Goal: Task Accomplishment & Management: Complete application form

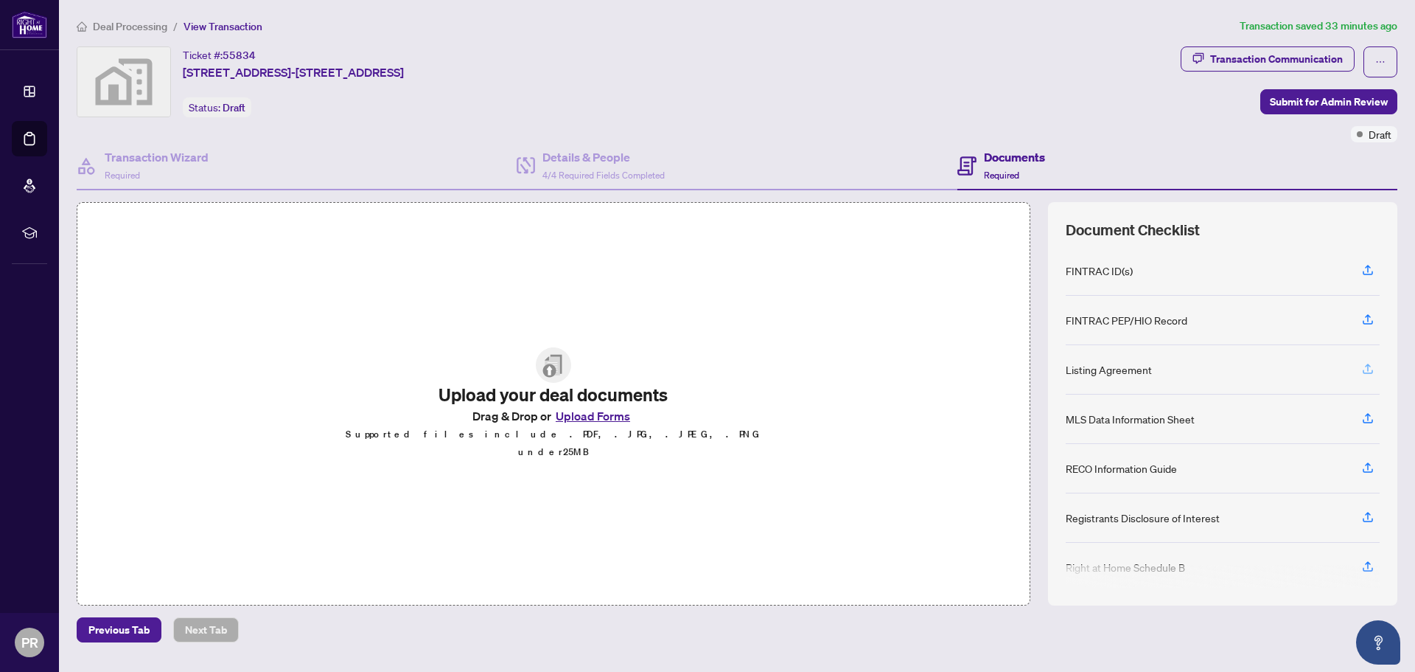
click at [1371, 378] on span "button" at bounding box center [1368, 370] width 13 height 24
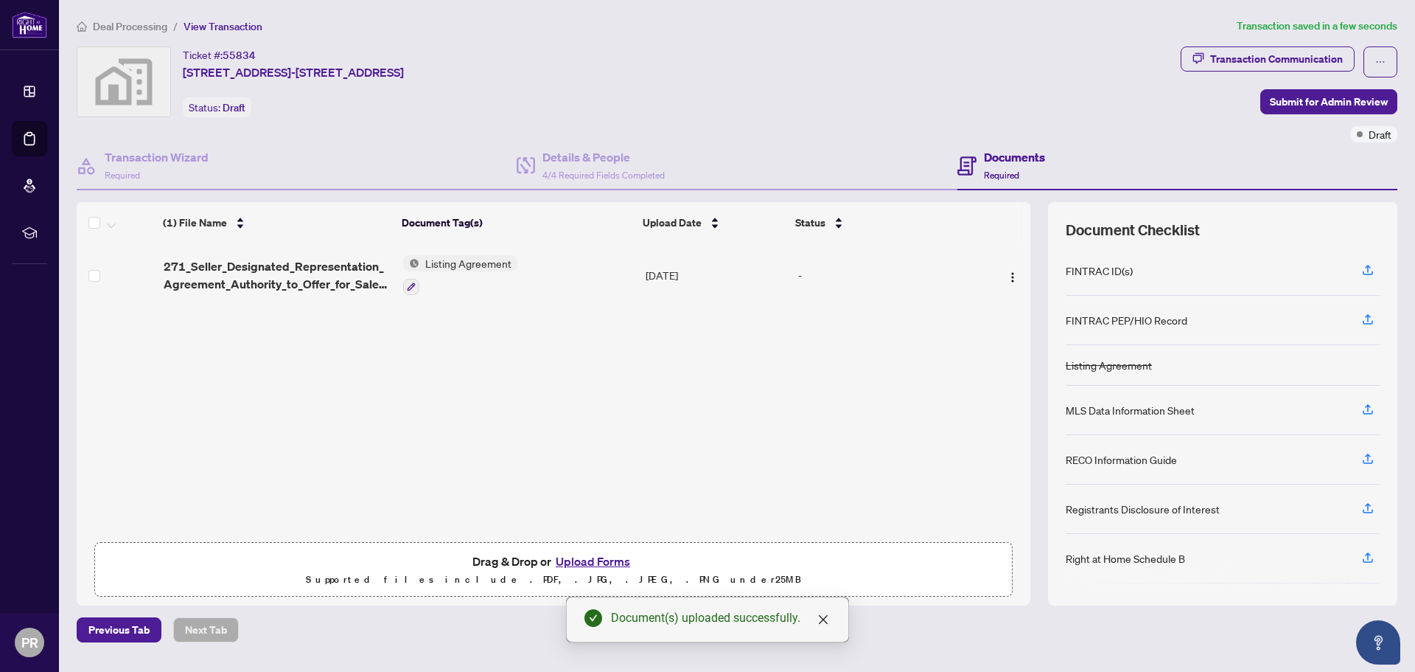
click at [232, 281] on span "271_Seller_Designated_Representation_Agreement_Authority_to_Offer_for_Sale_-_Pr…" at bounding box center [278, 274] width 229 height 35
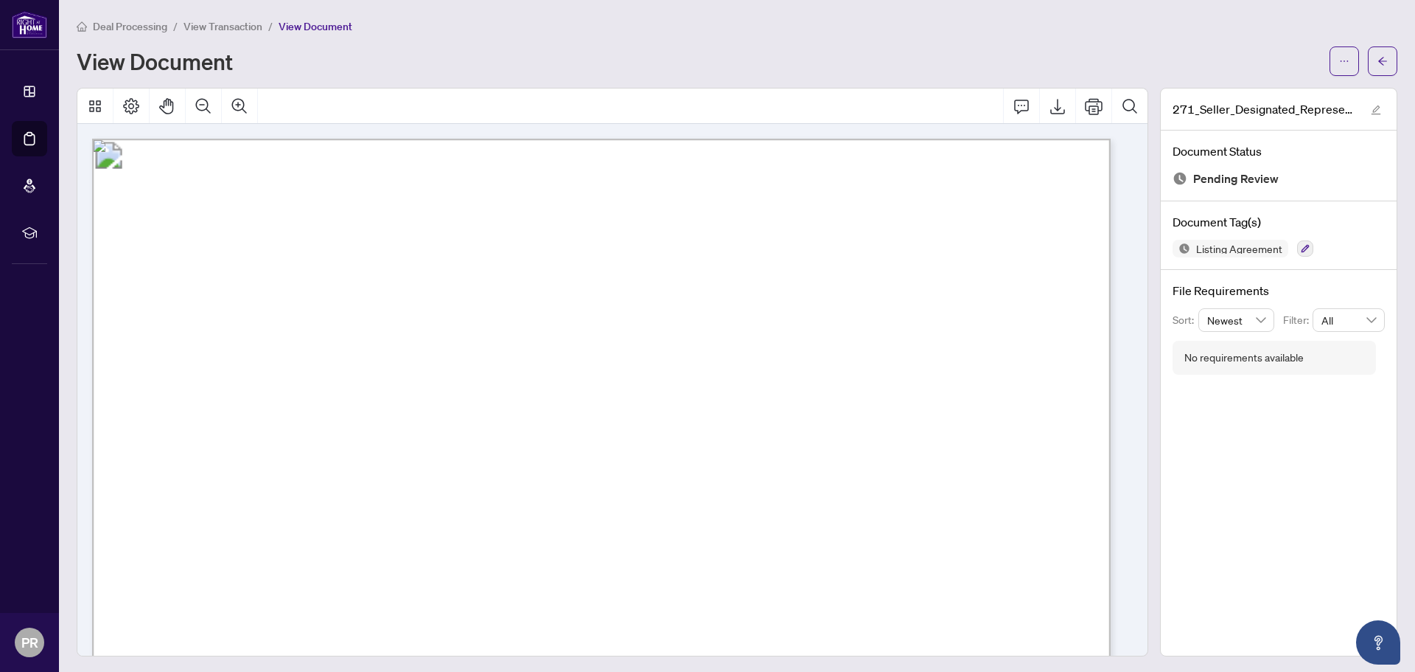
click at [215, 29] on span "View Transaction" at bounding box center [223, 26] width 79 height 13
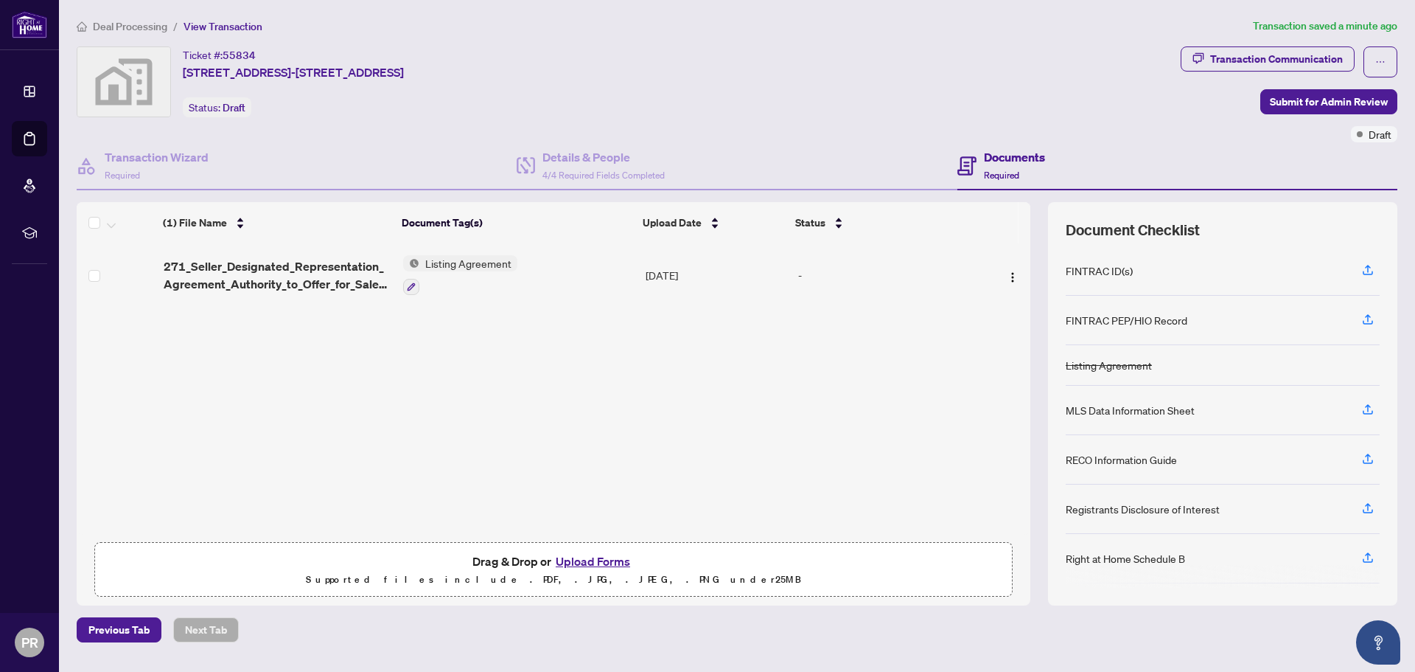
click at [593, 568] on button "Upload Forms" at bounding box center [592, 560] width 83 height 19
click at [1368, 519] on span "button" at bounding box center [1368, 509] width 13 height 24
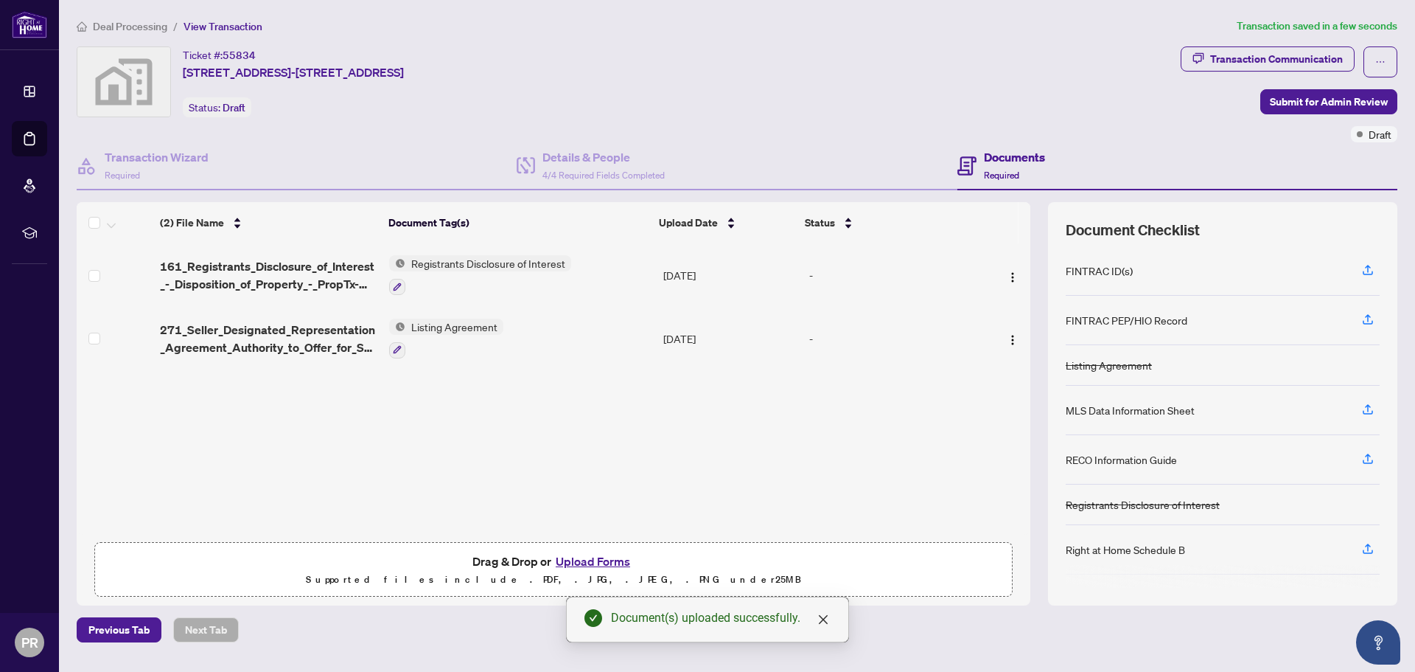
click at [207, 343] on span "271_Seller_Designated_Representation_Agreement_Authority_to_Offer_for_Sale_-_Pr…" at bounding box center [268, 338] width 217 height 35
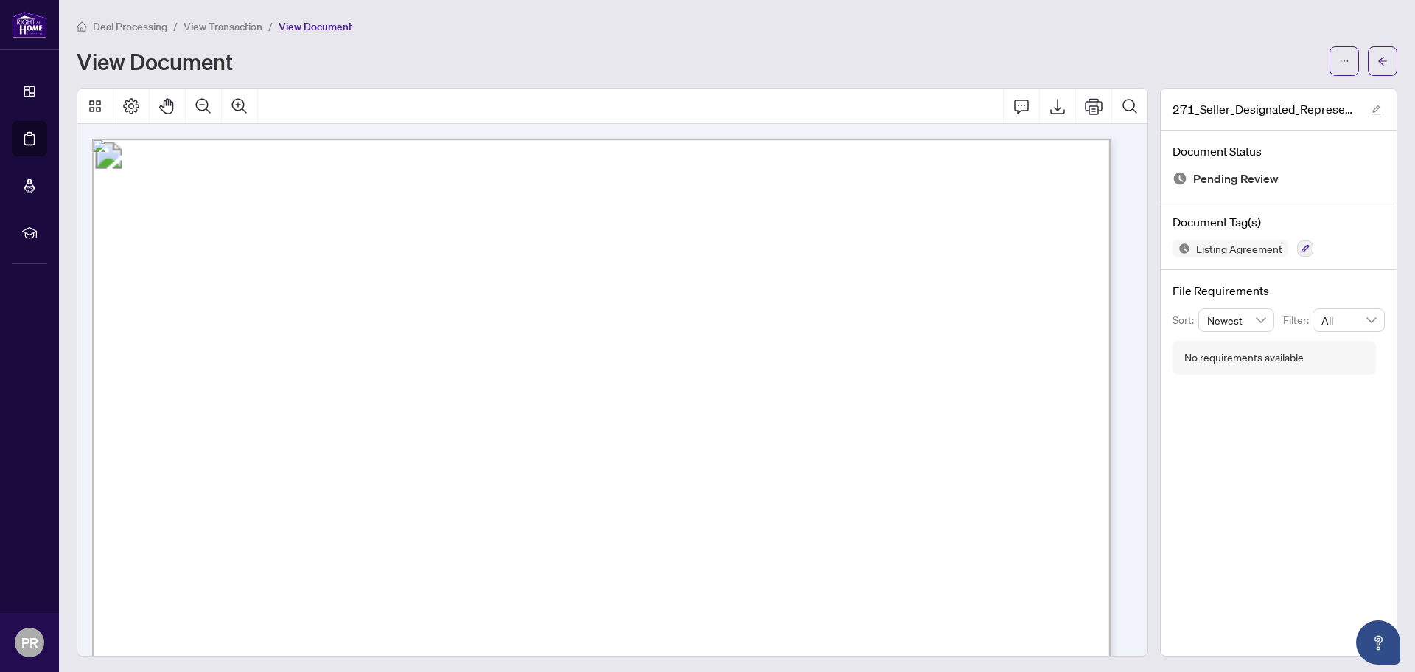
click at [215, 27] on span "View Transaction" at bounding box center [223, 26] width 79 height 13
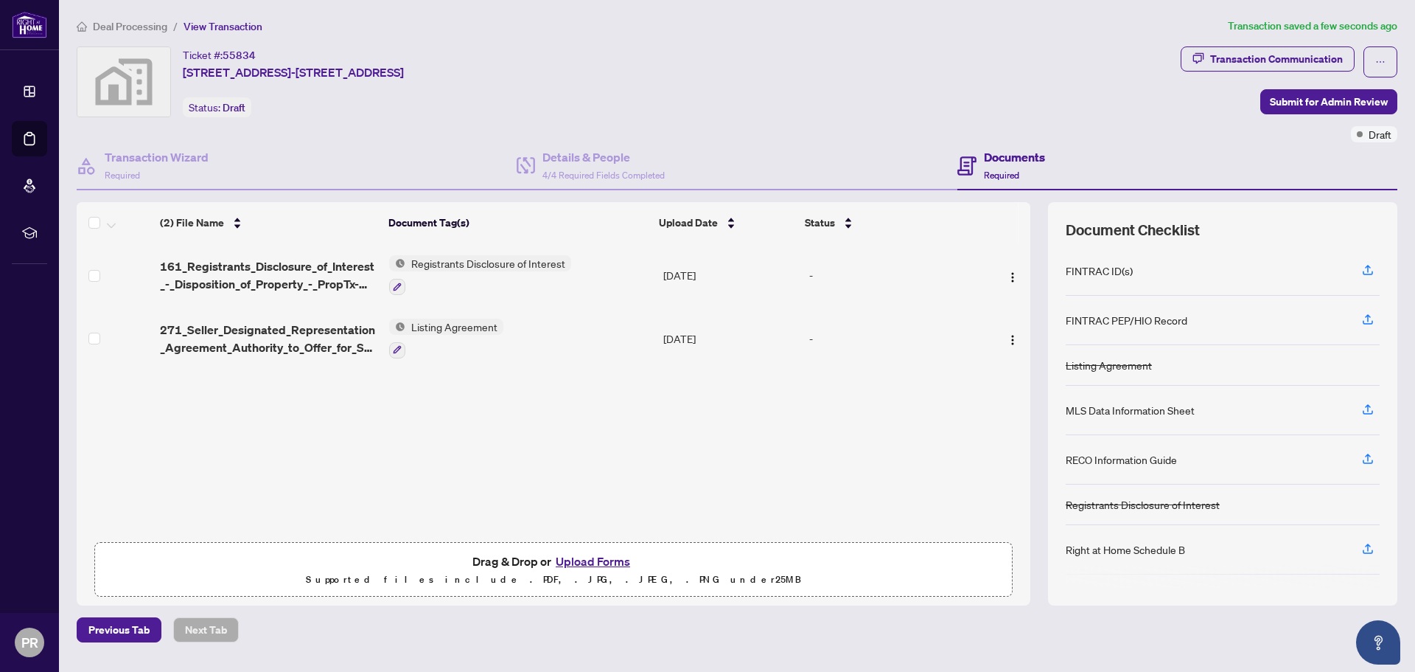
click at [583, 559] on button "Upload Forms" at bounding box center [592, 560] width 83 height 19
click at [1152, 546] on div "Right at Home Schedule B" at bounding box center [1125, 549] width 119 height 16
click at [1364, 545] on icon "button" at bounding box center [1368, 548] width 13 height 13
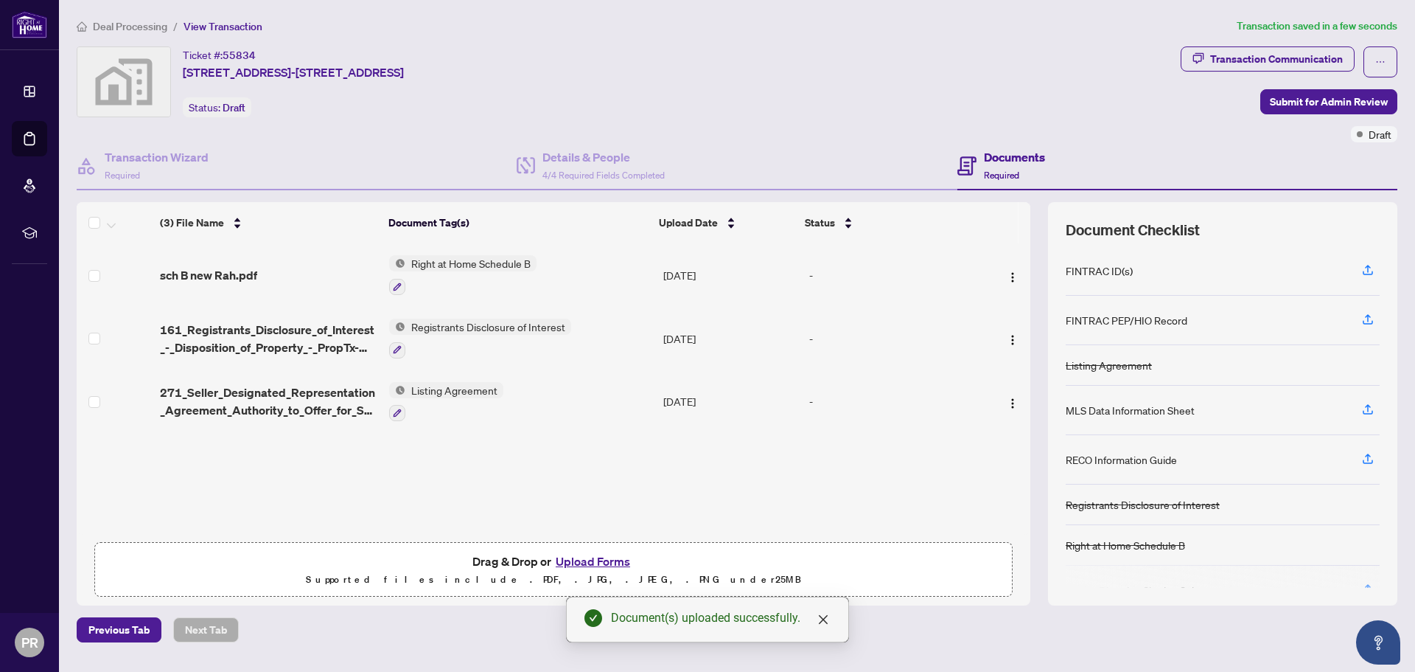
click at [198, 278] on span "sch B new Rah.pdf" at bounding box center [208, 275] width 97 height 18
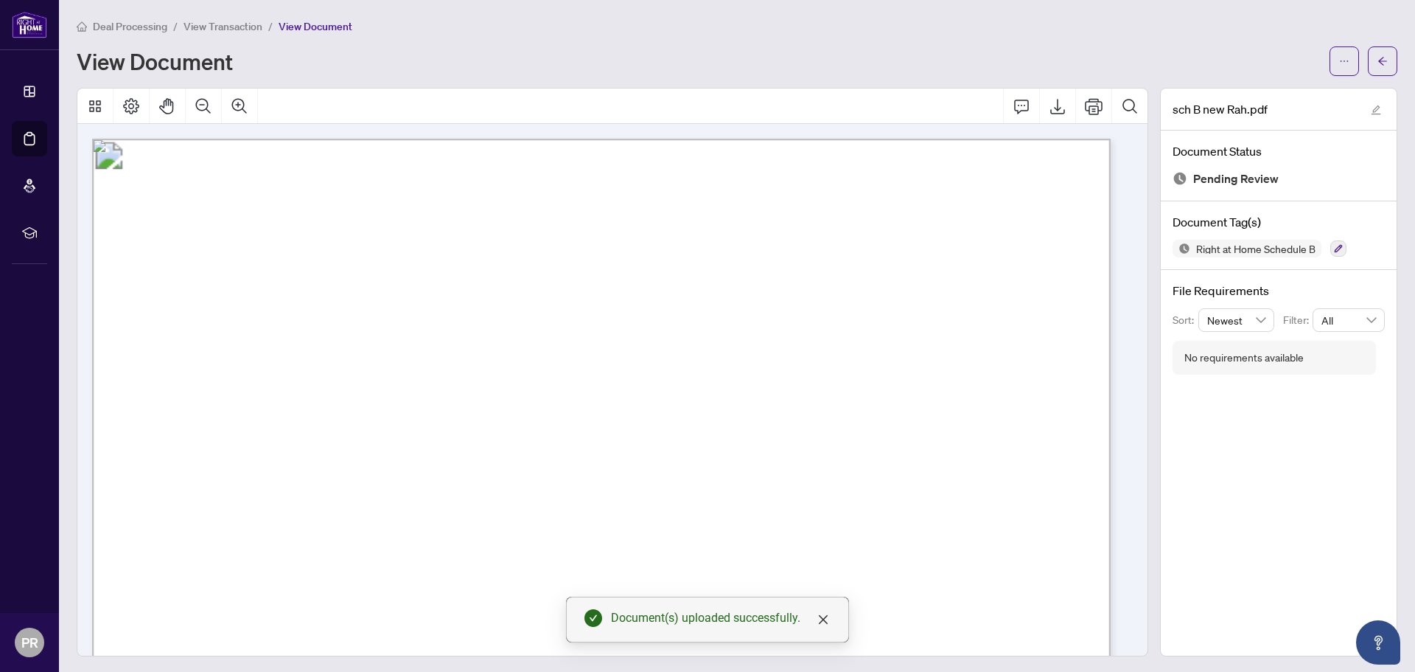
click at [217, 31] on span "View Transaction" at bounding box center [223, 26] width 79 height 13
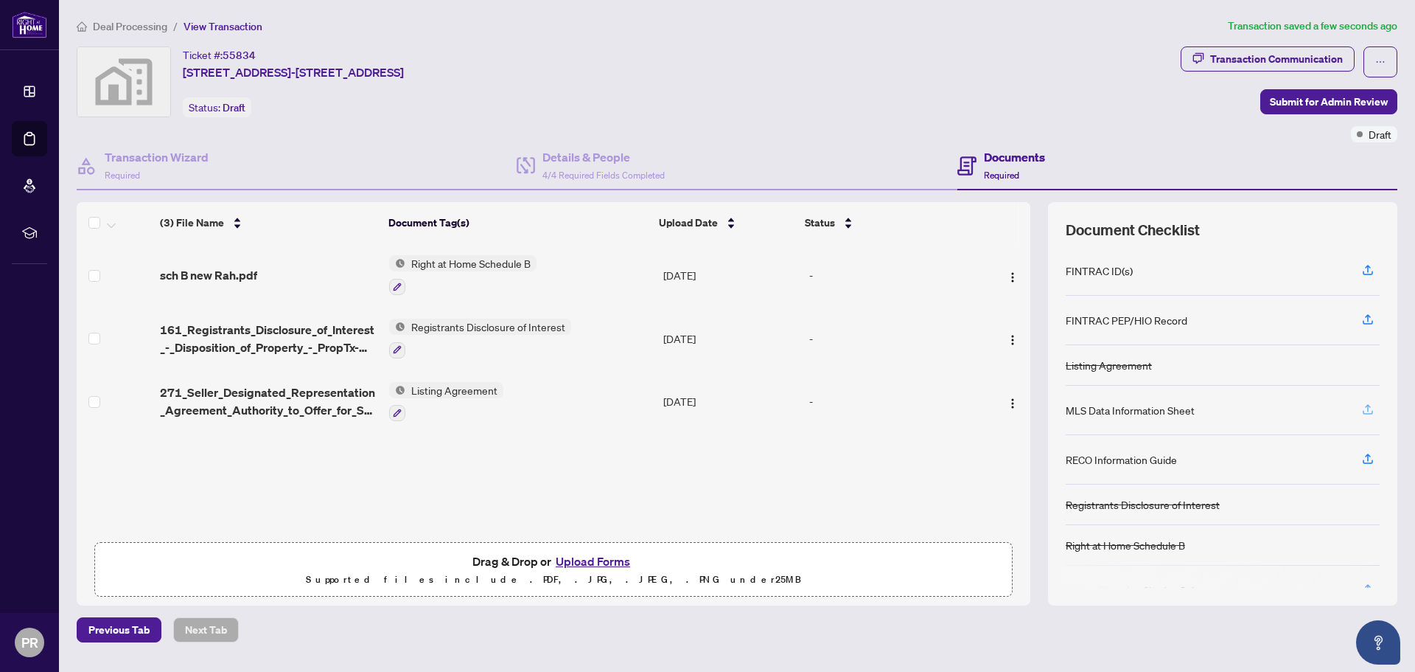
click at [1375, 415] on button "button" at bounding box center [1368, 409] width 24 height 25
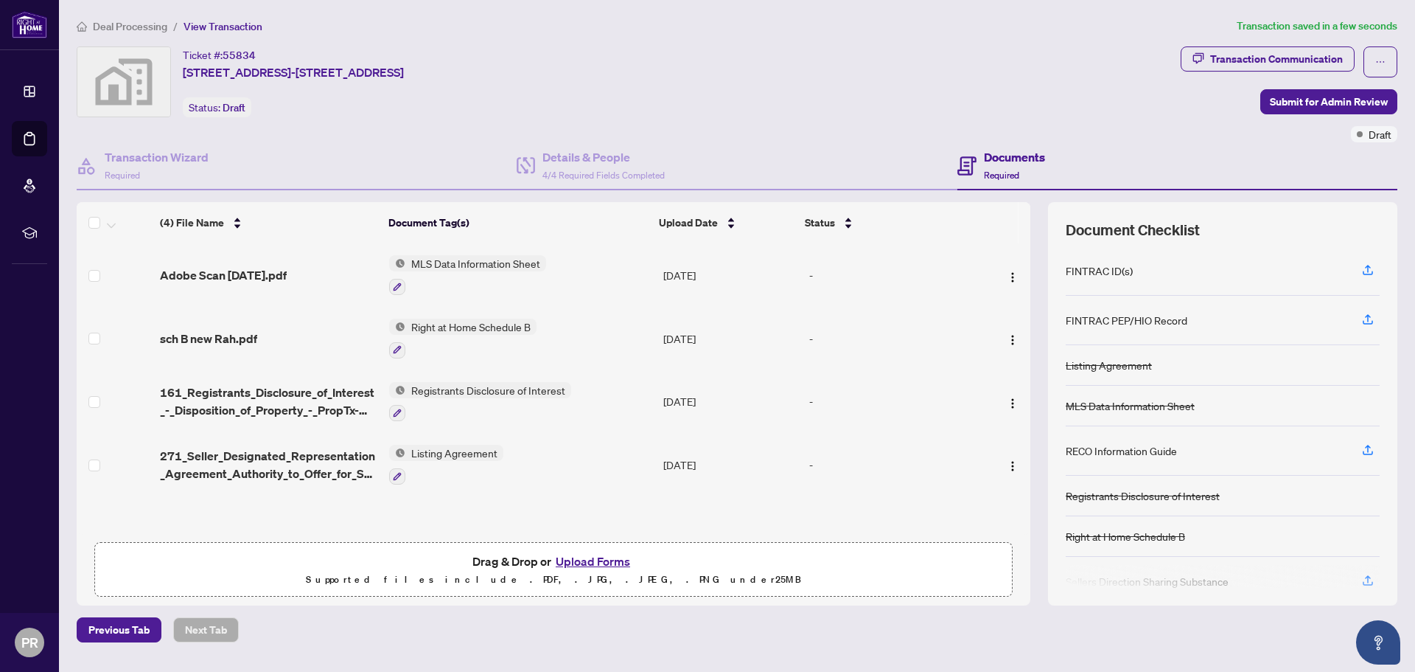
click at [585, 568] on button "Upload Forms" at bounding box center [592, 560] width 83 height 19
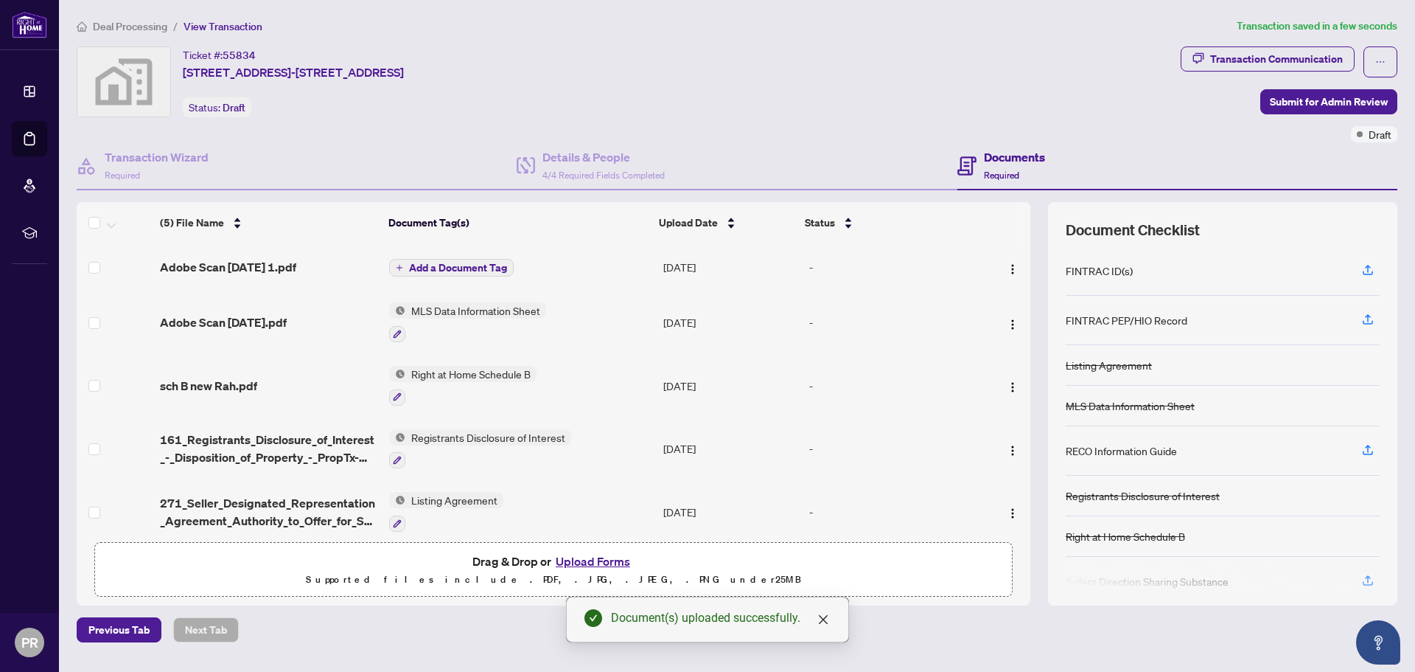
click at [218, 314] on span "Adobe Scan [DATE].pdf" at bounding box center [223, 322] width 127 height 18
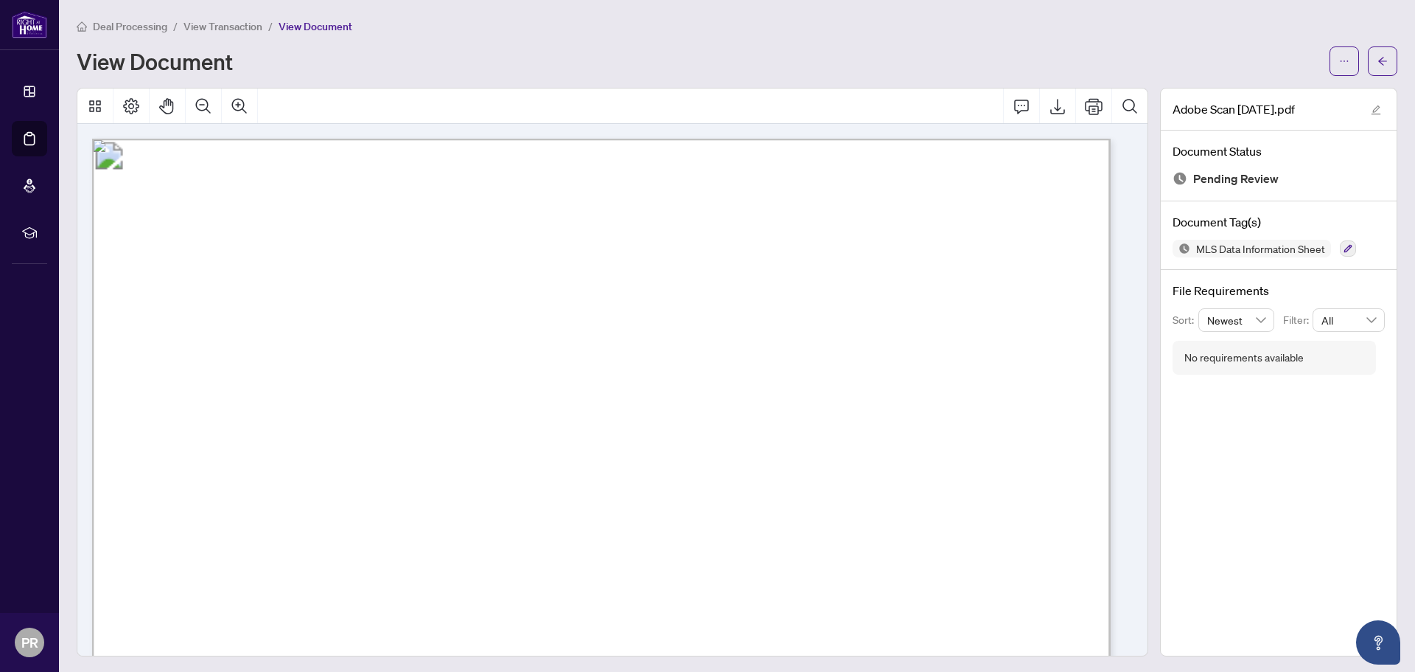
click at [206, 31] on span "View Transaction" at bounding box center [223, 26] width 79 height 13
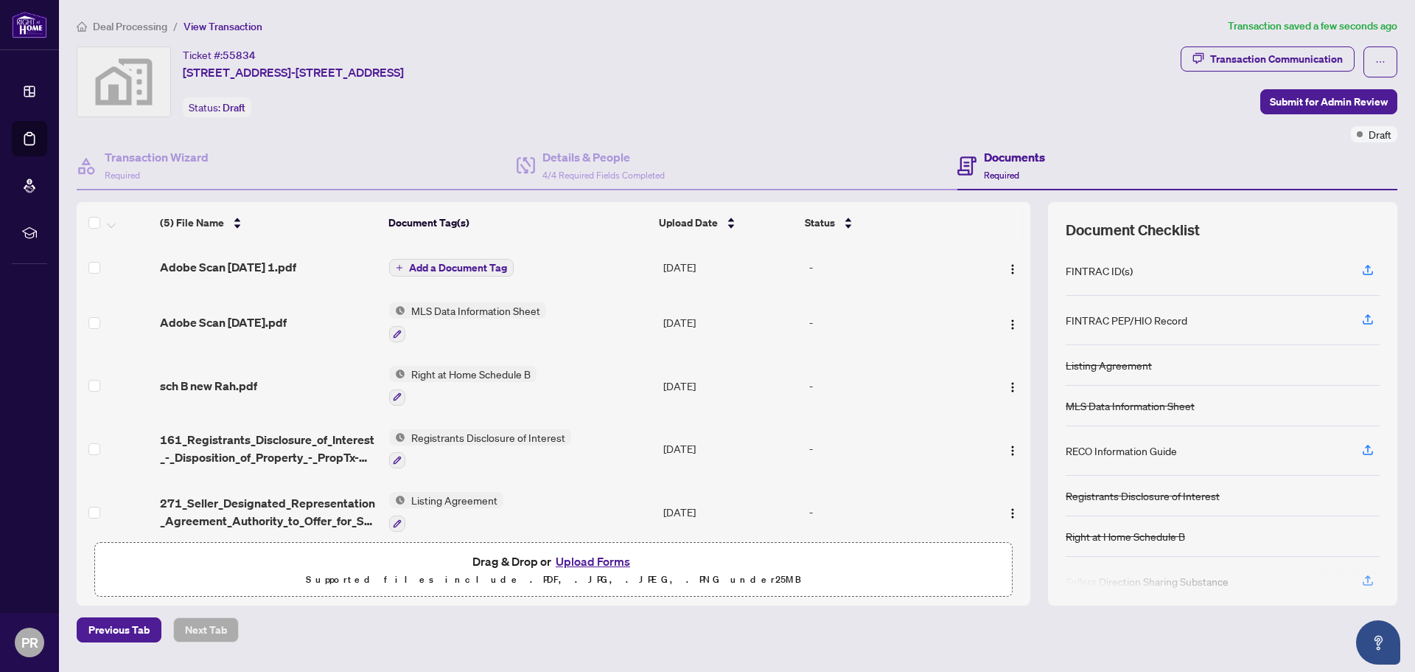
click at [208, 259] on span "Adobe Scan [DATE] 1.pdf" at bounding box center [228, 267] width 136 height 18
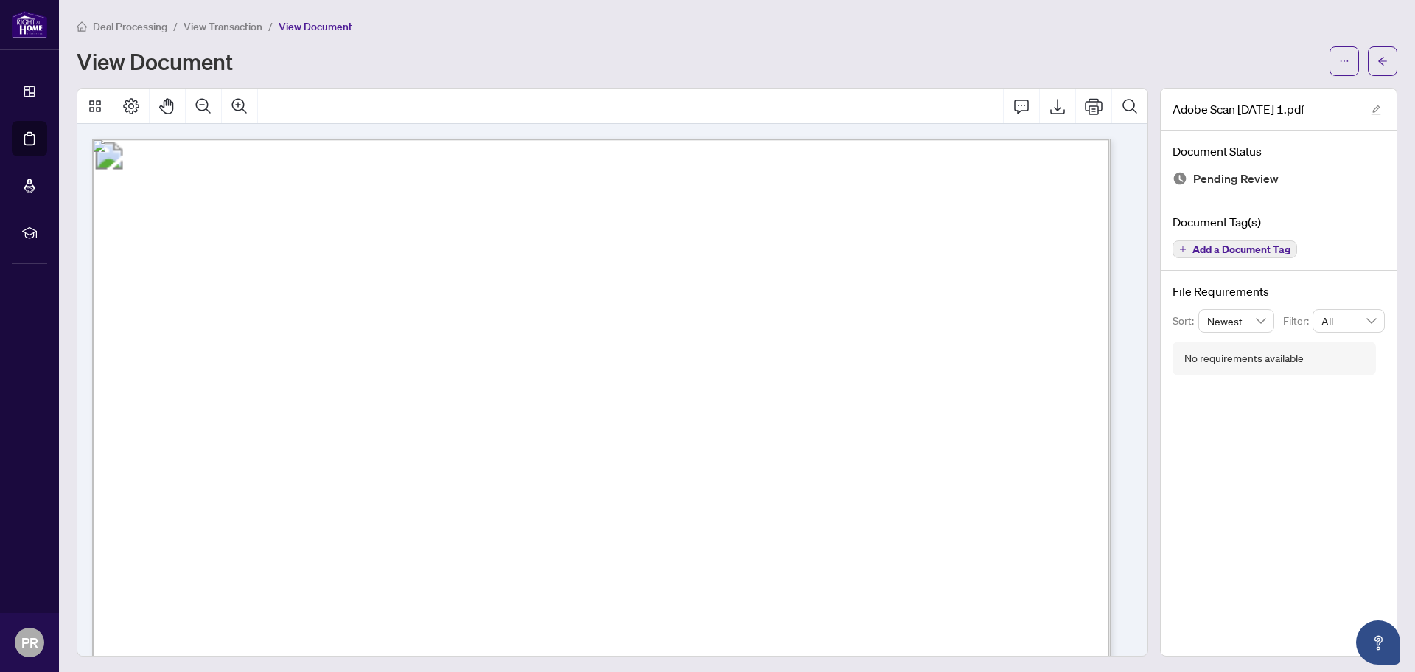
click at [209, 30] on span "View Transaction" at bounding box center [223, 26] width 79 height 13
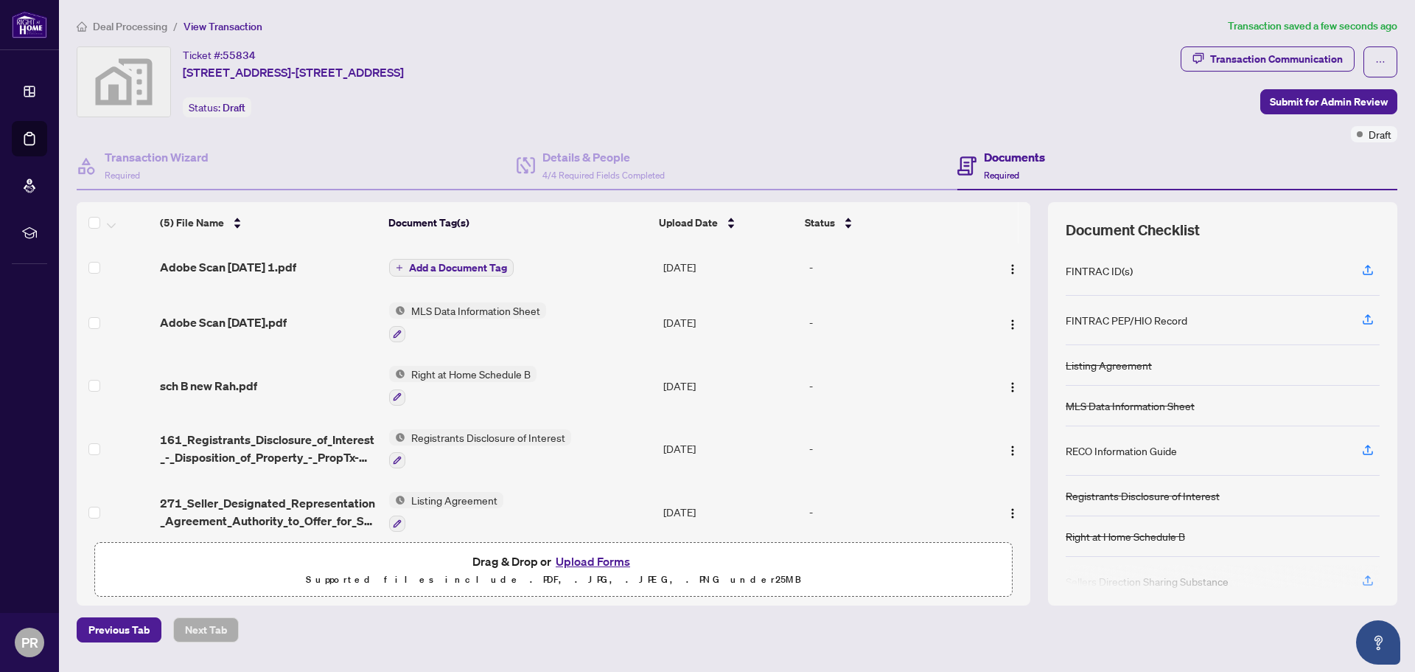
click at [433, 262] on span "Add a Document Tag" at bounding box center [458, 267] width 98 height 10
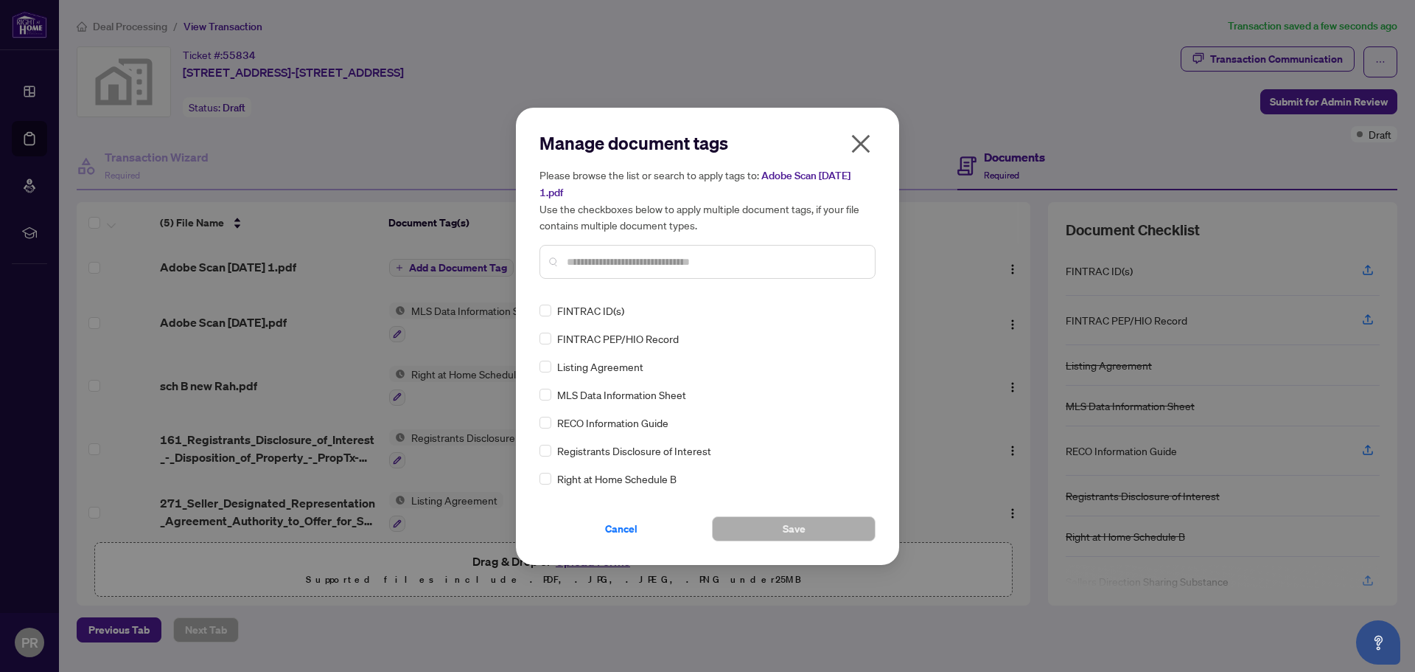
click at [631, 393] on span "MLS Data Information Sheet" at bounding box center [621, 394] width 129 height 16
click at [792, 531] on span "Save" at bounding box center [794, 529] width 23 height 24
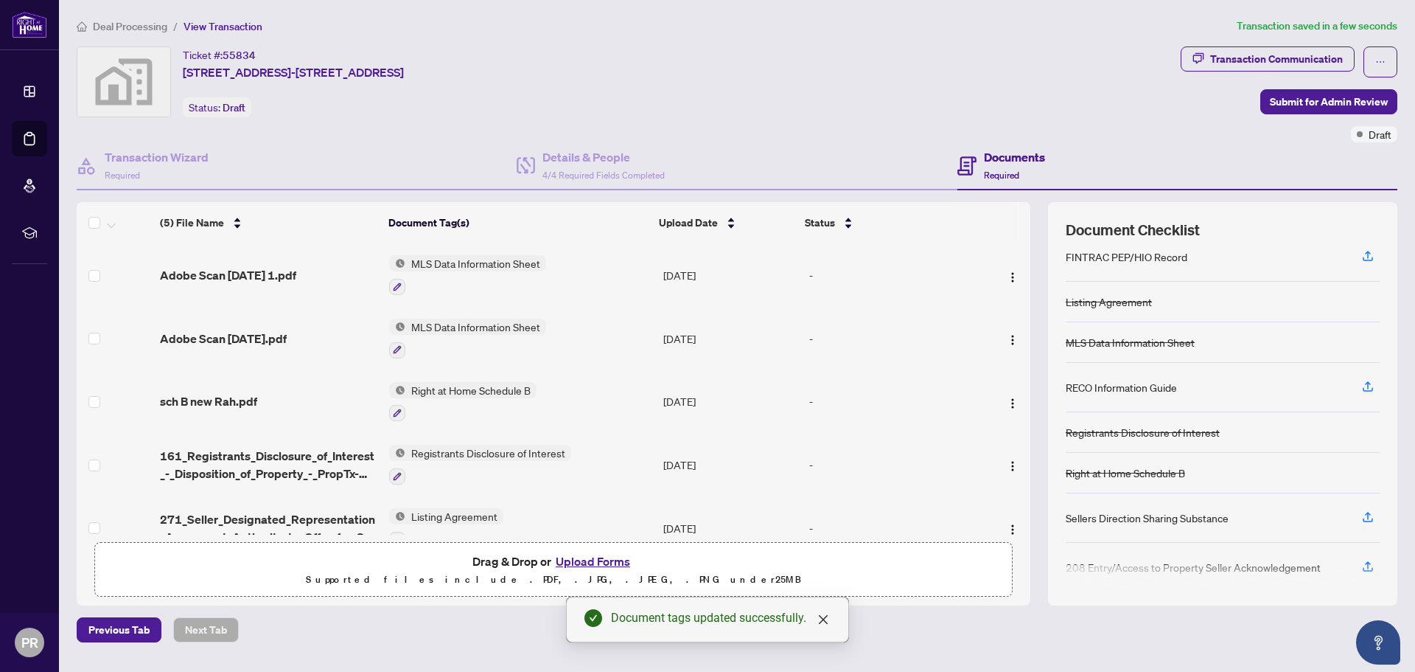
scroll to position [122, 0]
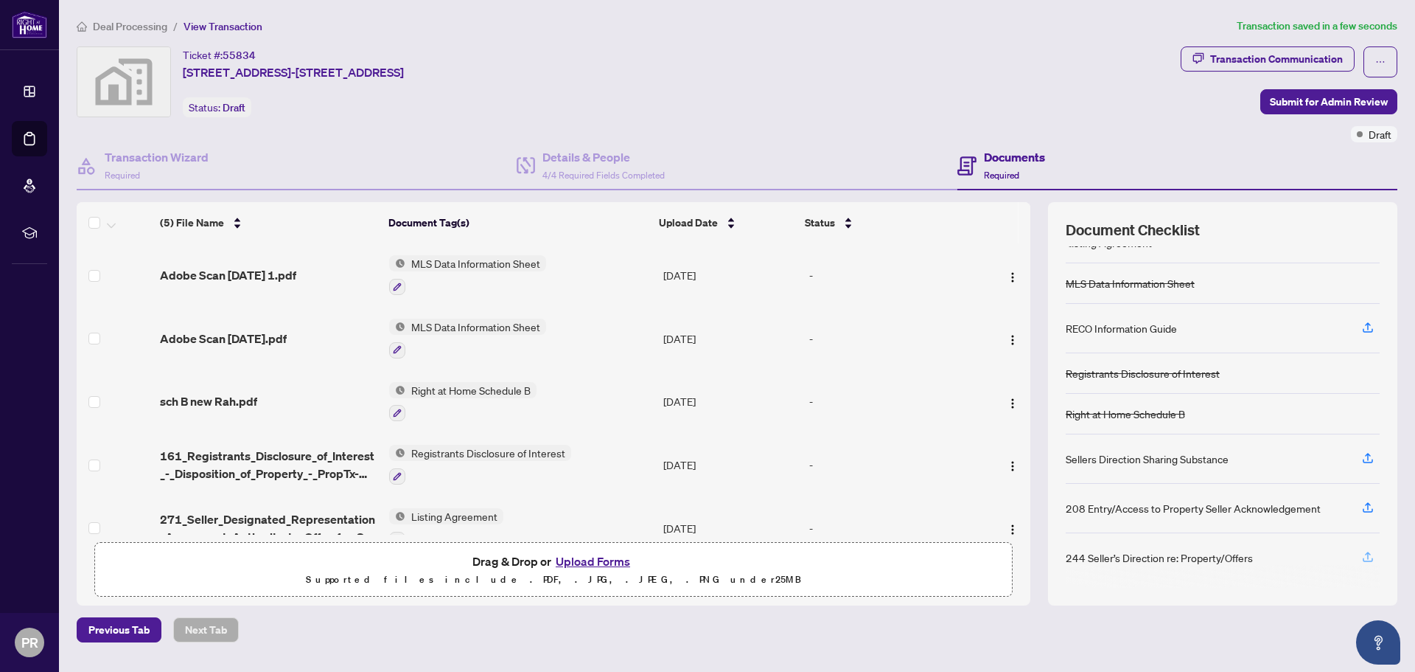
click at [1373, 559] on icon "button" at bounding box center [1368, 556] width 13 height 13
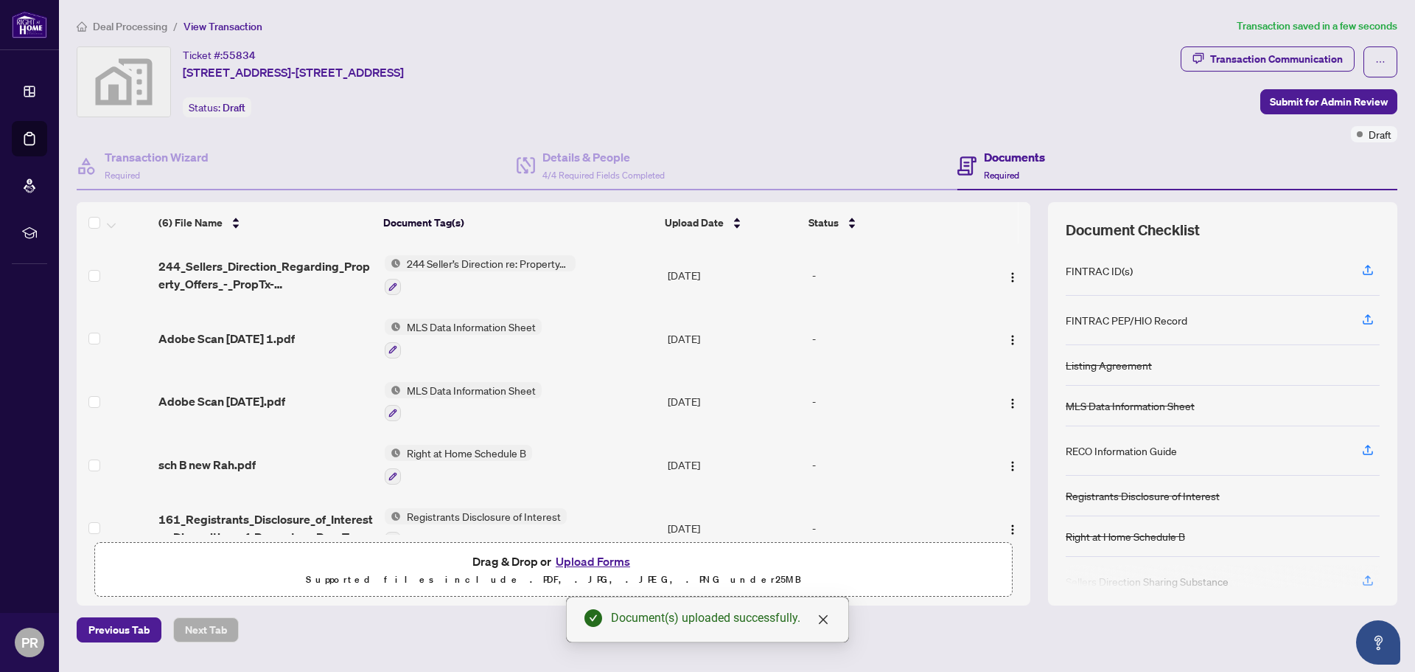
click at [218, 276] on span "244_Sellers_Direction_Regarding_Property_Offers_-_PropTx-[PERSON_NAME].pdf" at bounding box center [265, 274] width 215 height 35
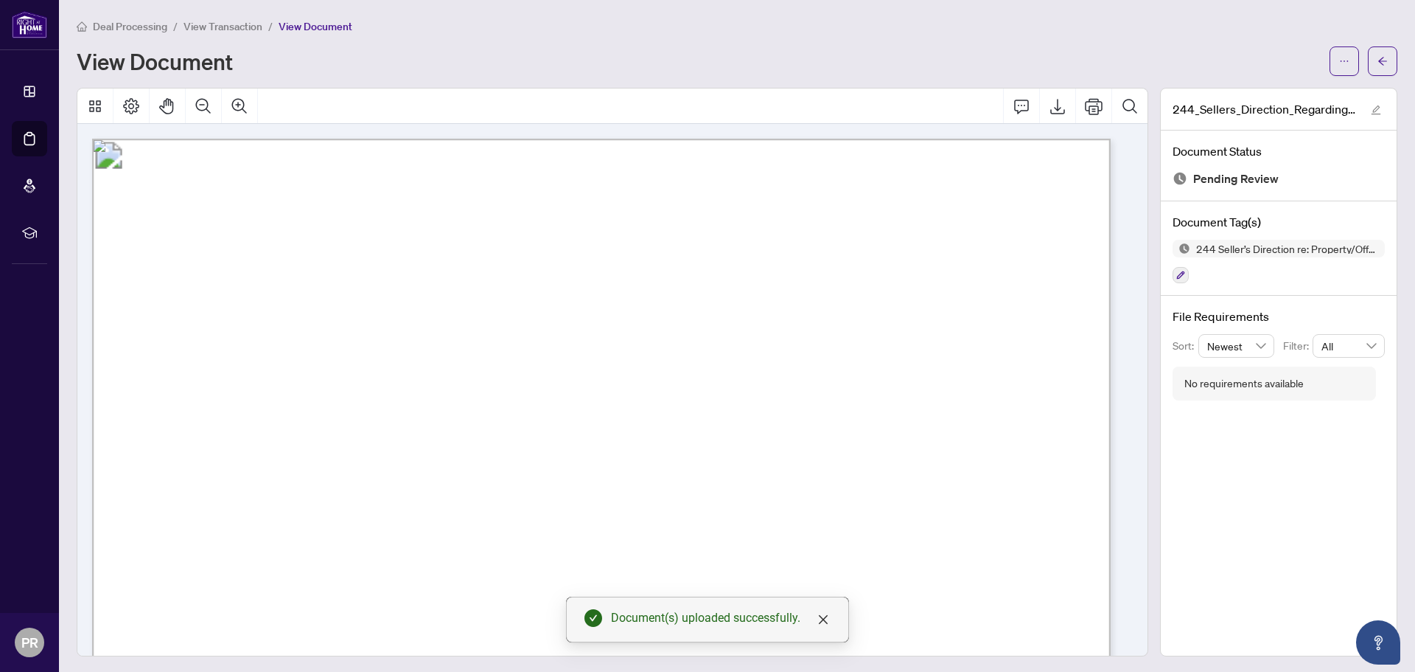
click at [214, 29] on span "View Transaction" at bounding box center [223, 26] width 79 height 13
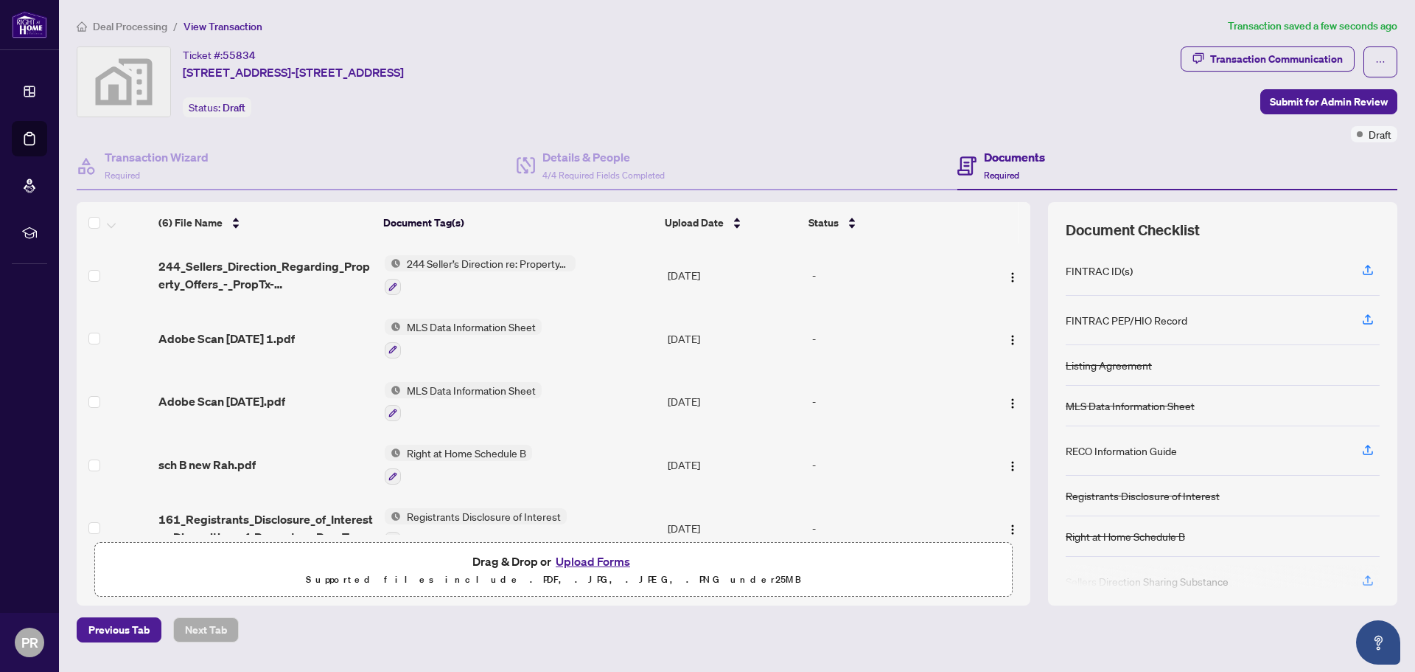
click at [1277, 440] on div "RECO Information Guide" at bounding box center [1223, 450] width 314 height 49
click at [1368, 460] on span "button" at bounding box center [1368, 451] width 13 height 24
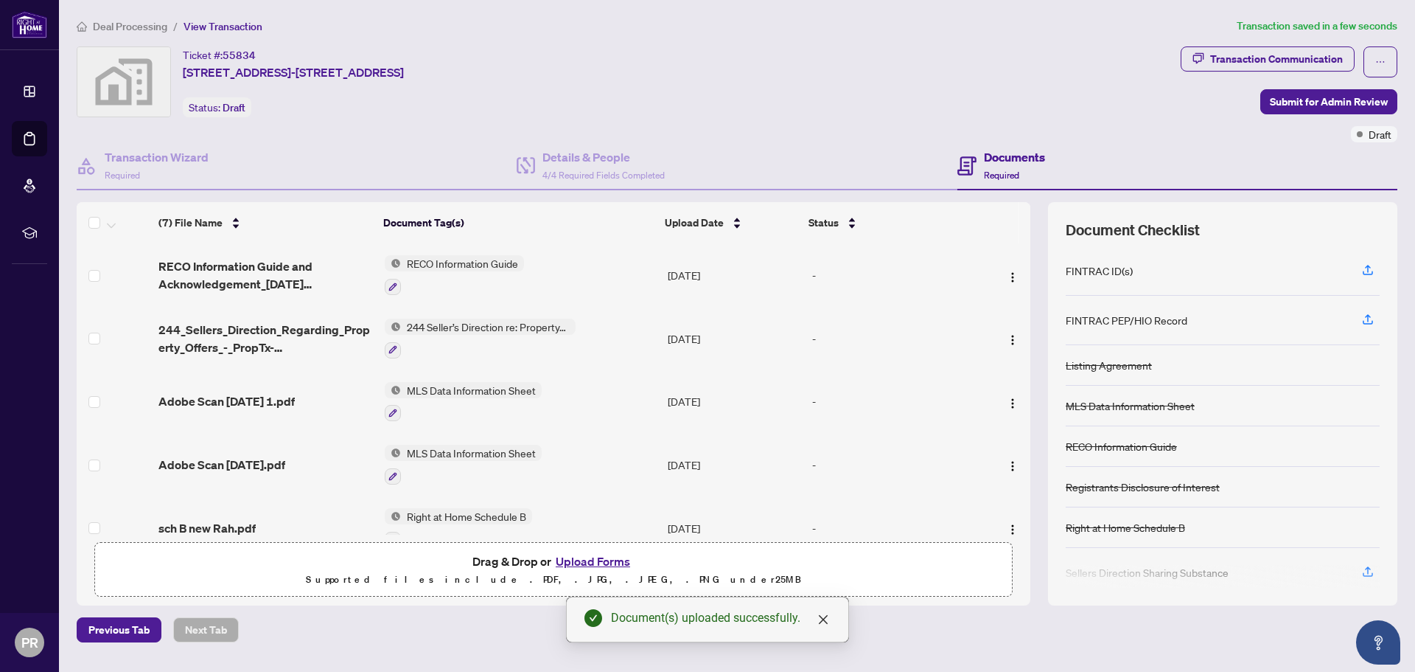
click at [259, 284] on span "RECO Information Guide and Acknowledgement_[DATE] 22_09_40.pdf" at bounding box center [265, 274] width 215 height 35
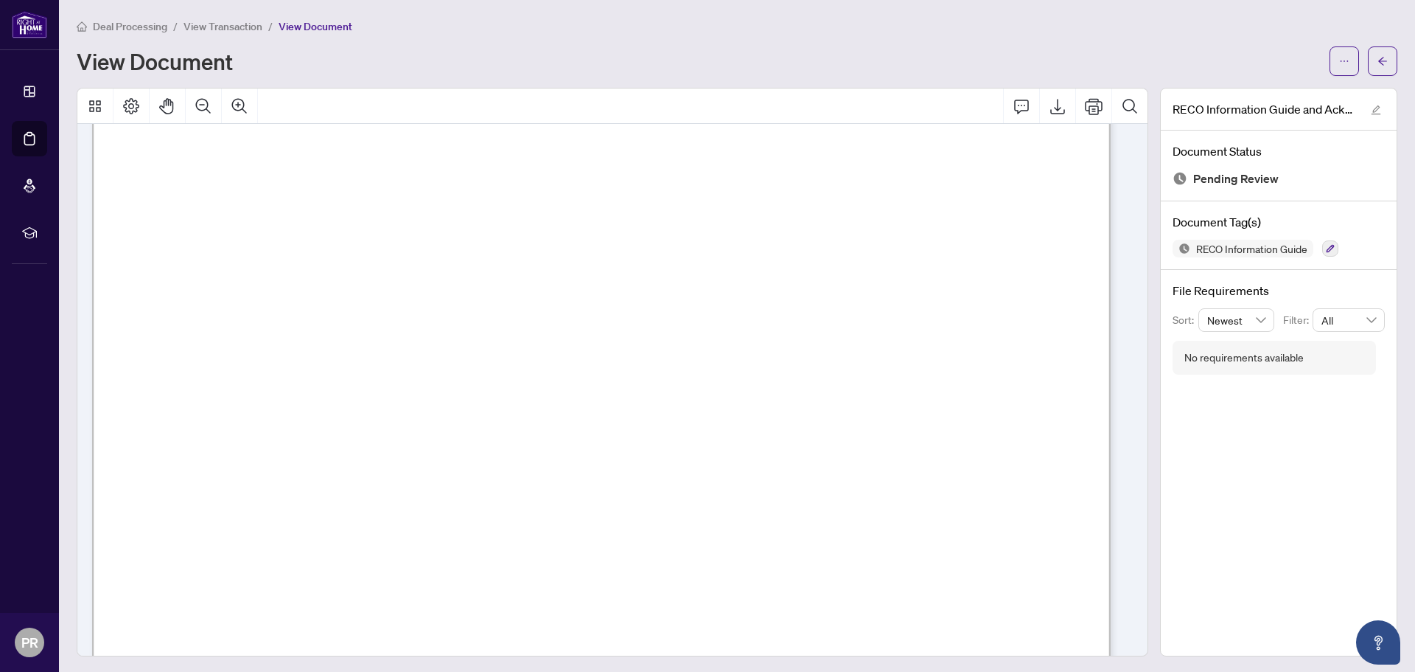
scroll to position [5568, 0]
click at [1154, 296] on div "RECO Information Guide and Acknowledgement_[DATE] 22_09_40.pdf Document Status …" at bounding box center [1278, 372] width 249 height 568
click at [1154, 298] on div "RECO Information Guide and Acknowledgement_[DATE] 22_09_40.pdf Document Status …" at bounding box center [1278, 372] width 249 height 568
click at [1148, 658] on main "Deal Processing / View Transaction / View Document View Document RECO Informati…" at bounding box center [737, 336] width 1356 height 672
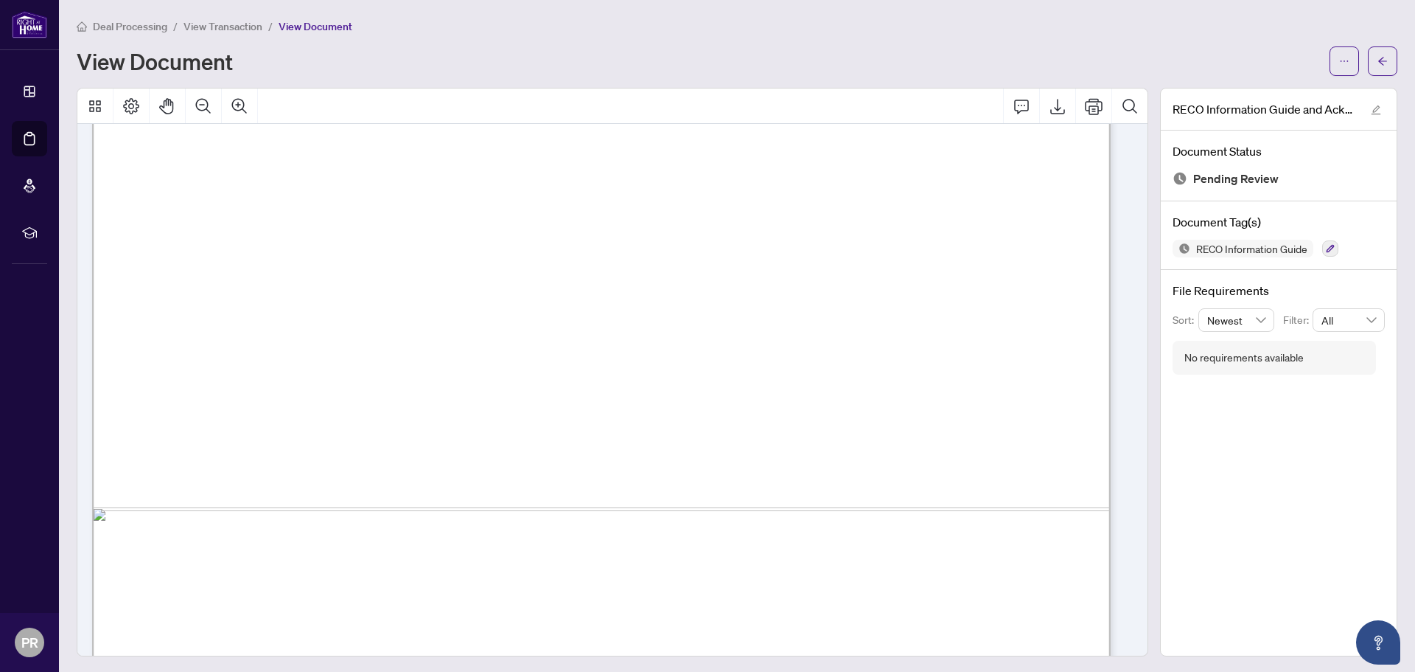
click at [211, 24] on span "View Transaction" at bounding box center [223, 26] width 79 height 13
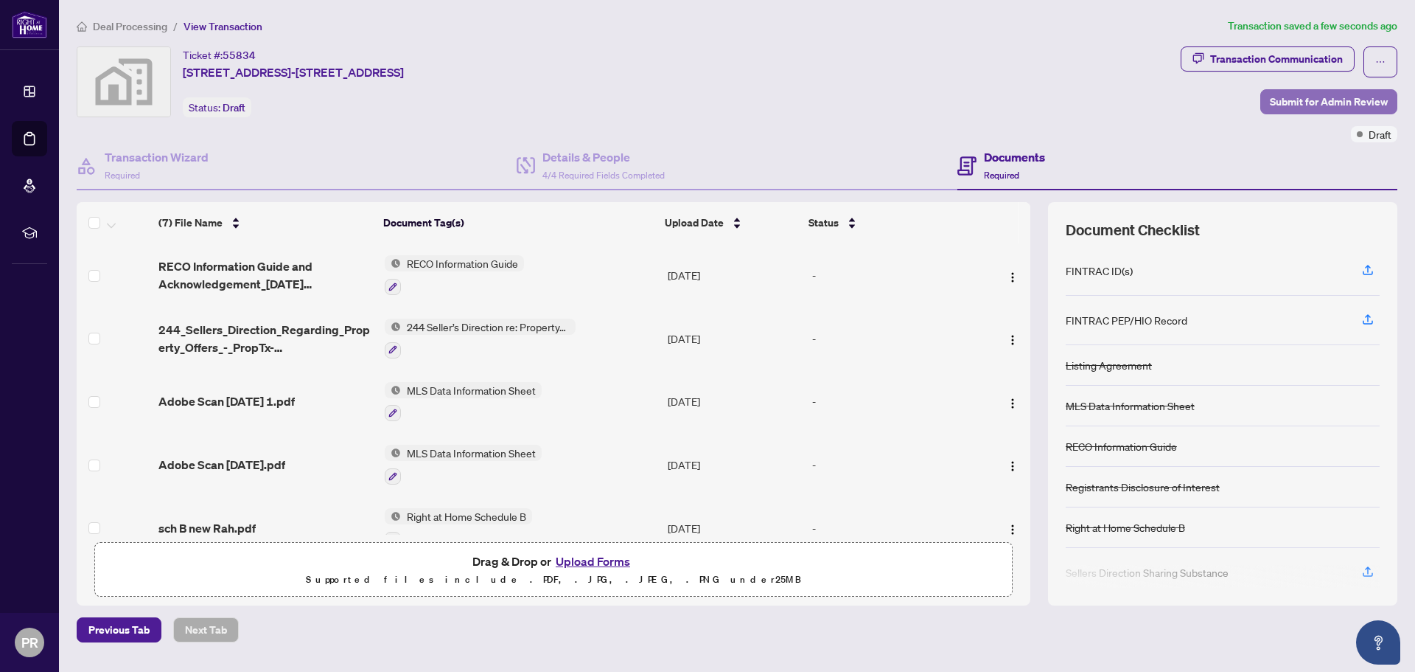
click at [1291, 111] on span "Submit for Admin Review" at bounding box center [1329, 102] width 118 height 24
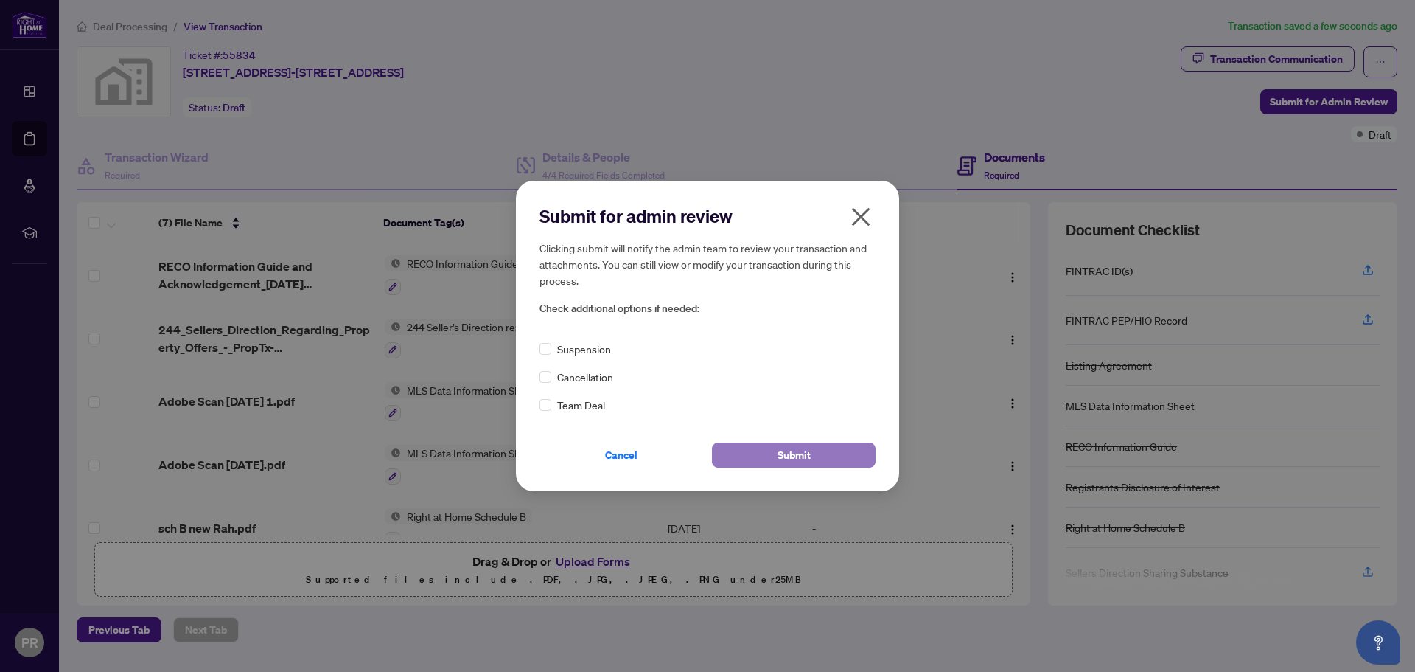
click at [794, 464] on span "Submit" at bounding box center [794, 455] width 33 height 24
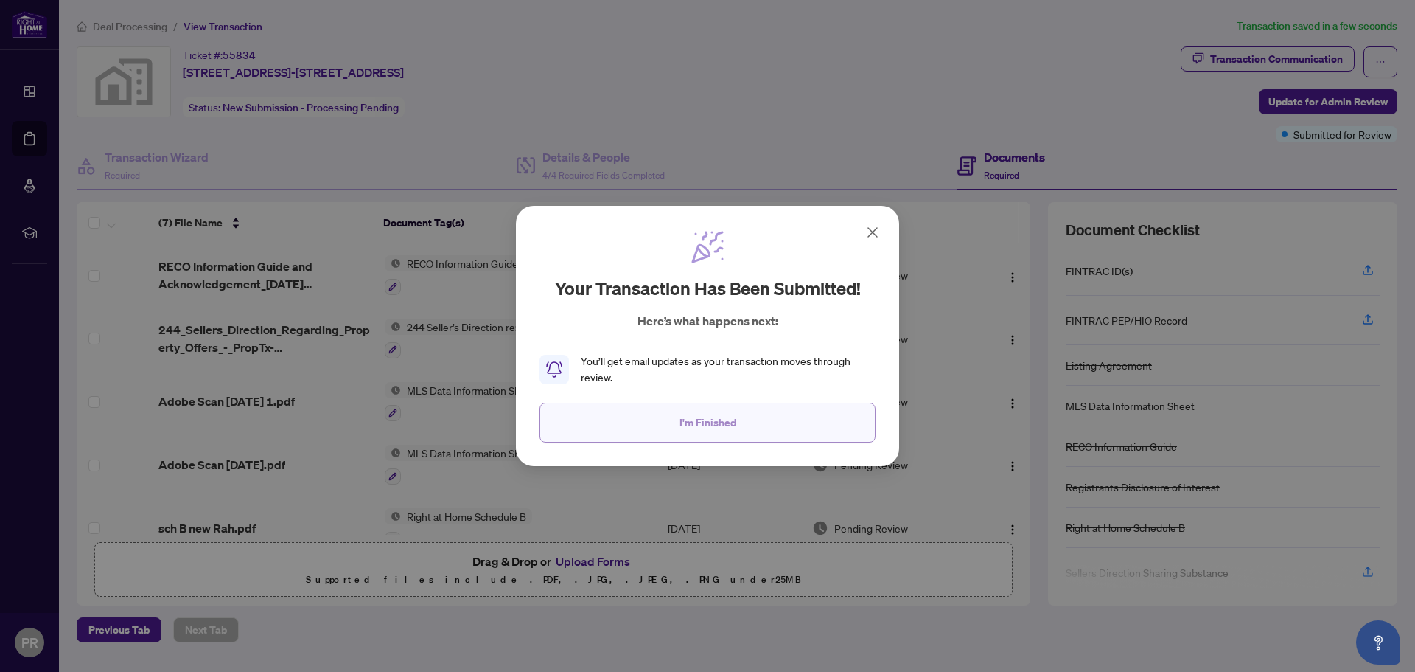
click at [711, 423] on span "I'm Finished" at bounding box center [708, 423] width 57 height 24
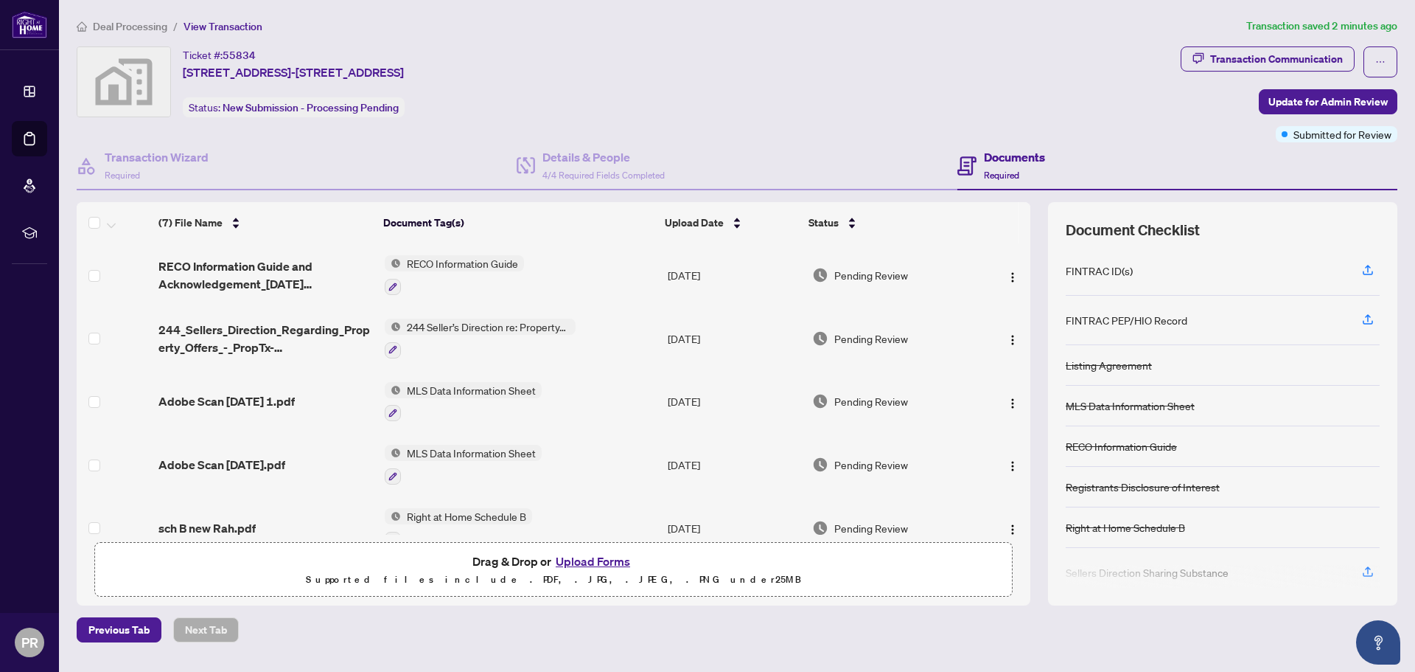
click at [1098, 274] on div "FINTRAC ID(s)" at bounding box center [1099, 270] width 67 height 16
click at [1368, 273] on icon "button" at bounding box center [1368, 269] width 13 height 13
click at [590, 562] on button "Upload Forms" at bounding box center [592, 560] width 83 height 19
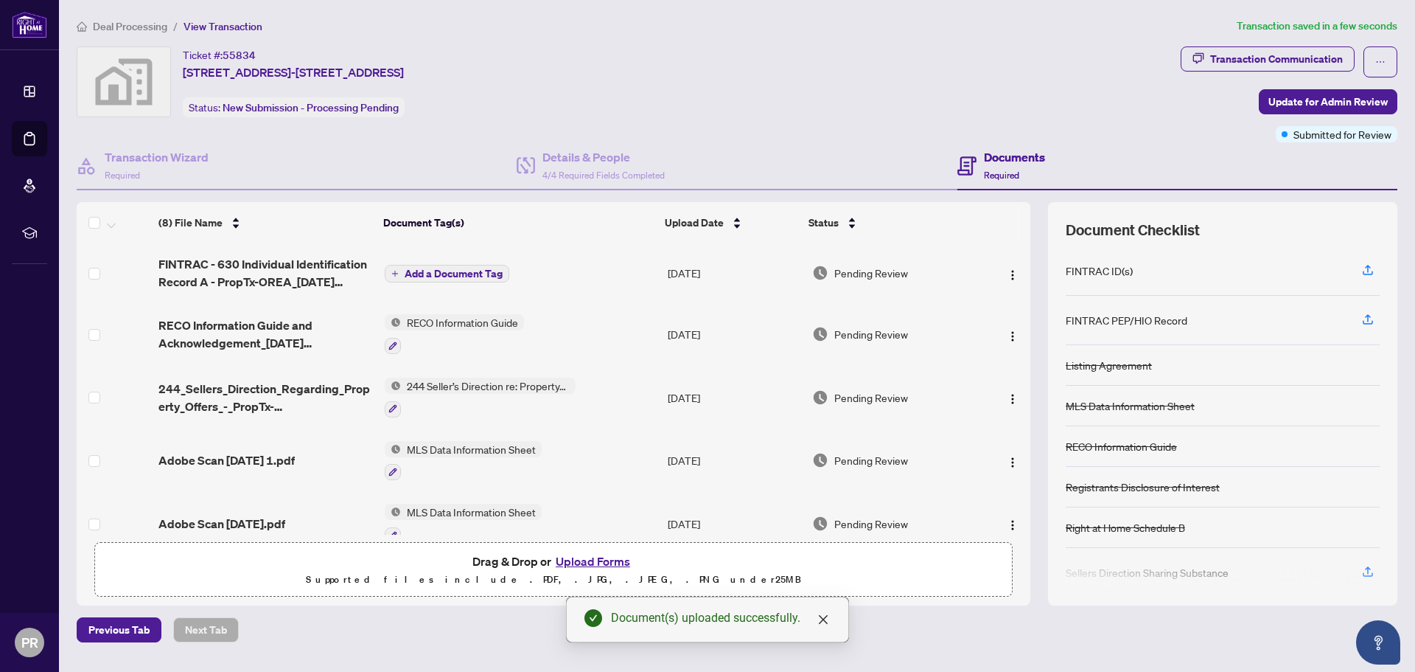
click at [245, 276] on span "FINTRAC - 630 Individual Identification Record A - PropTx-OREA_[DATE] 22_14_37.…" at bounding box center [265, 272] width 215 height 35
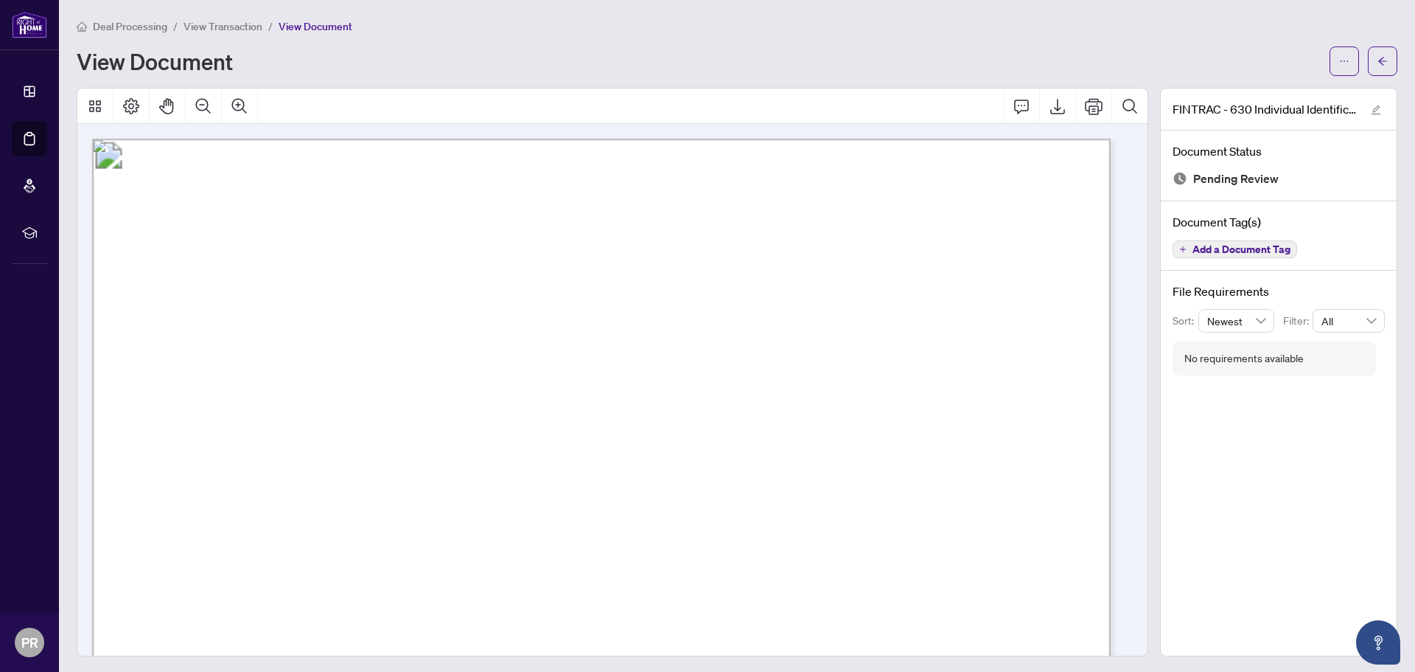
click at [211, 24] on span "View Transaction" at bounding box center [223, 26] width 79 height 13
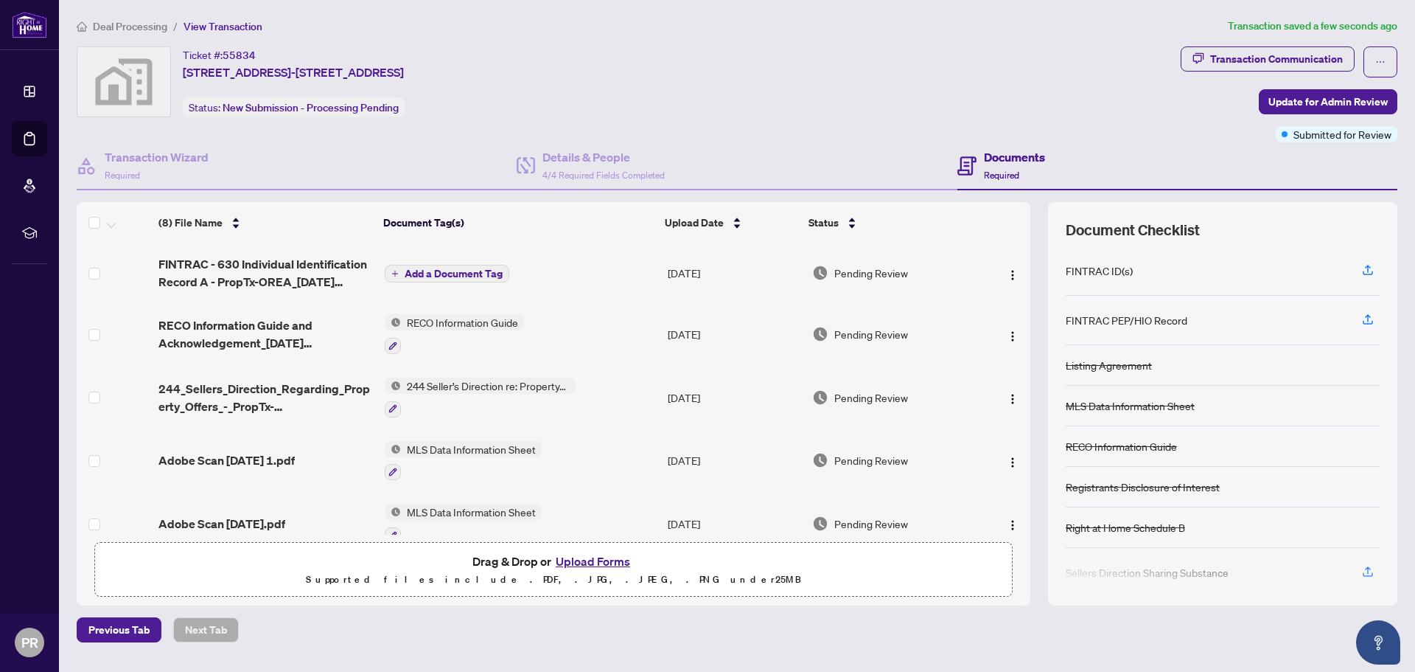
click at [403, 280] on button "Add a Document Tag" at bounding box center [447, 274] width 125 height 18
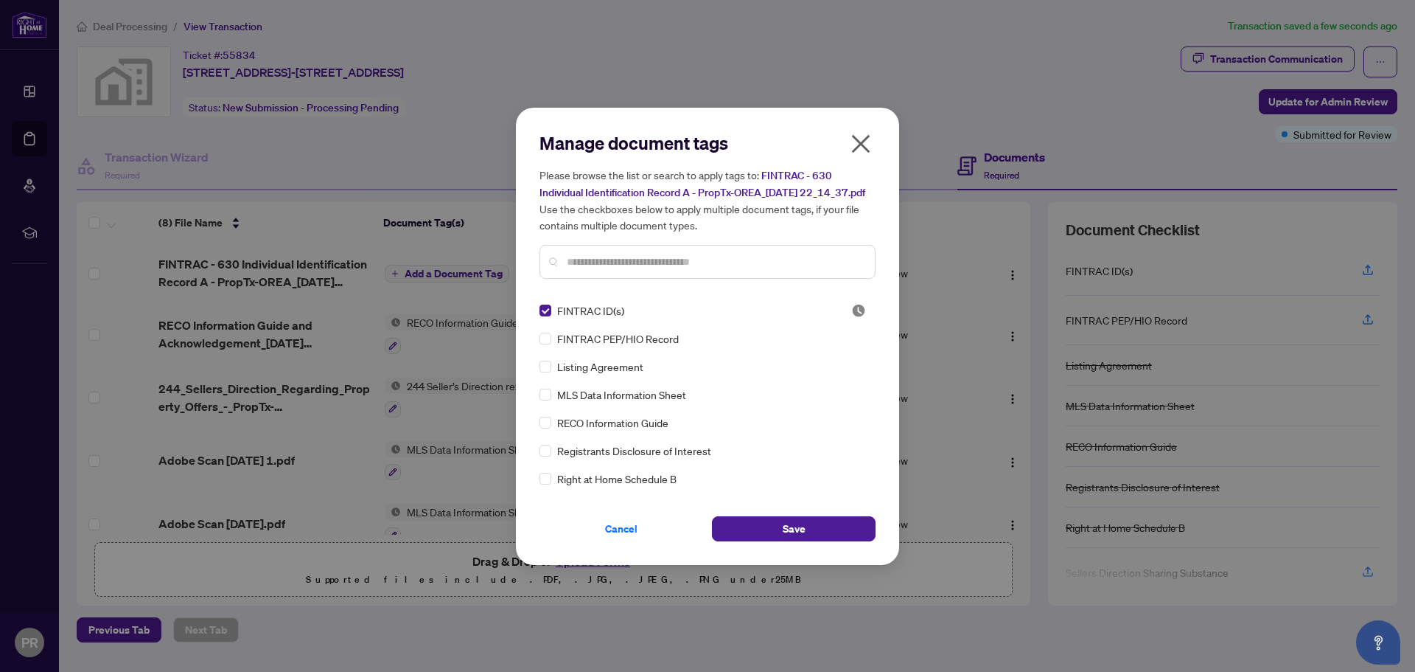
click at [798, 557] on div "Manage document tags Please browse the list or search to apply tags to: FINTRAC…" at bounding box center [707, 336] width 383 height 457
click at [793, 540] on span "Save" at bounding box center [794, 529] width 23 height 24
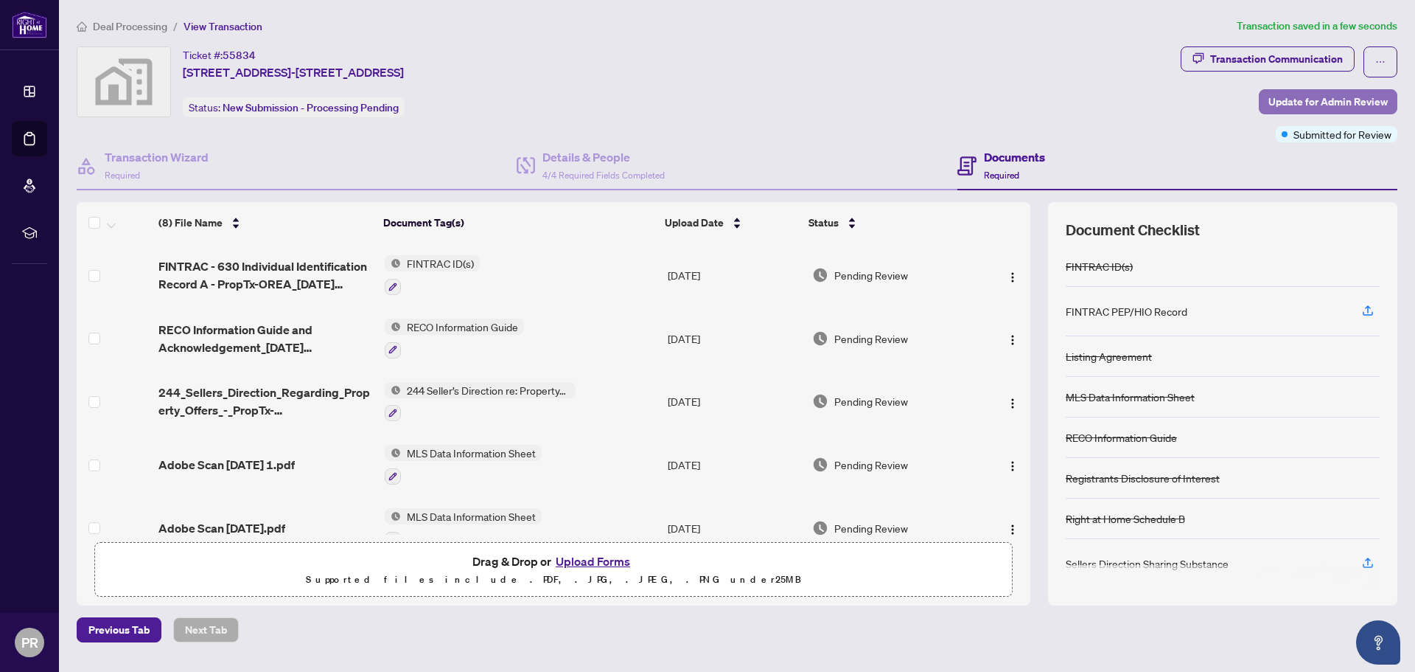
click at [1310, 108] on span "Update for Admin Review" at bounding box center [1328, 102] width 119 height 24
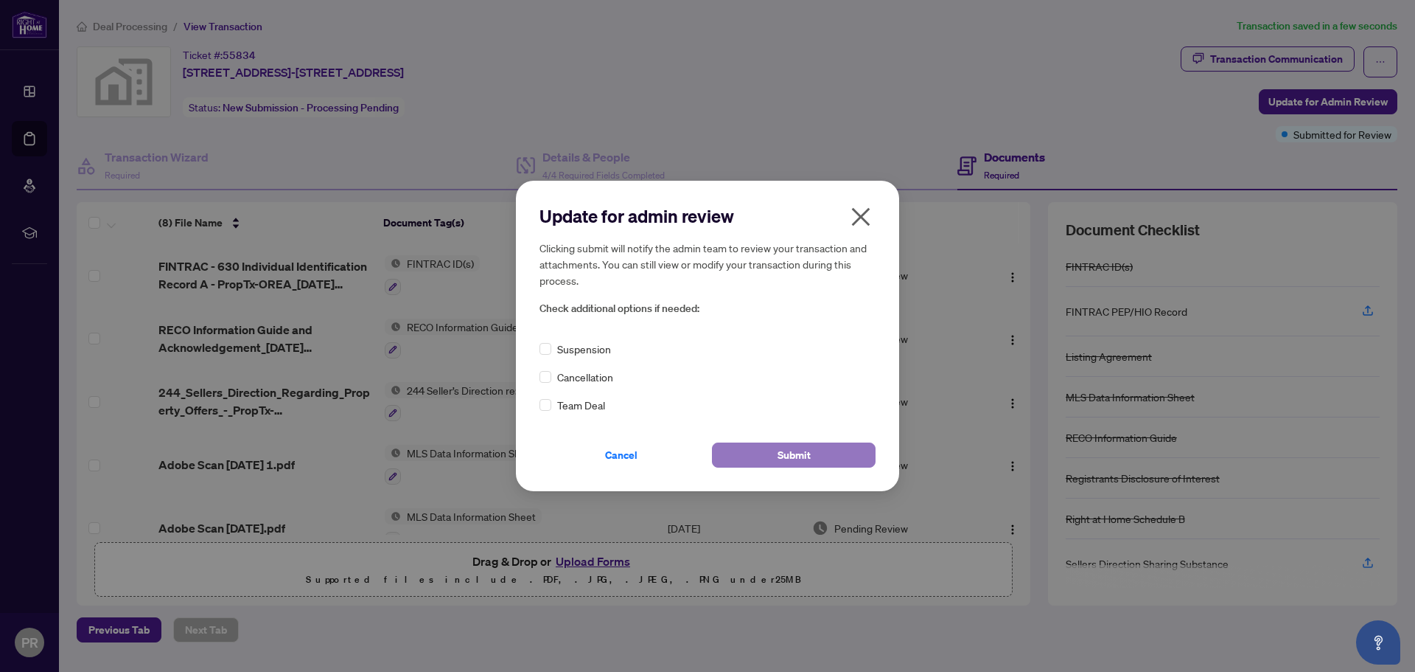
click at [786, 454] on span "Submit" at bounding box center [794, 455] width 33 height 24
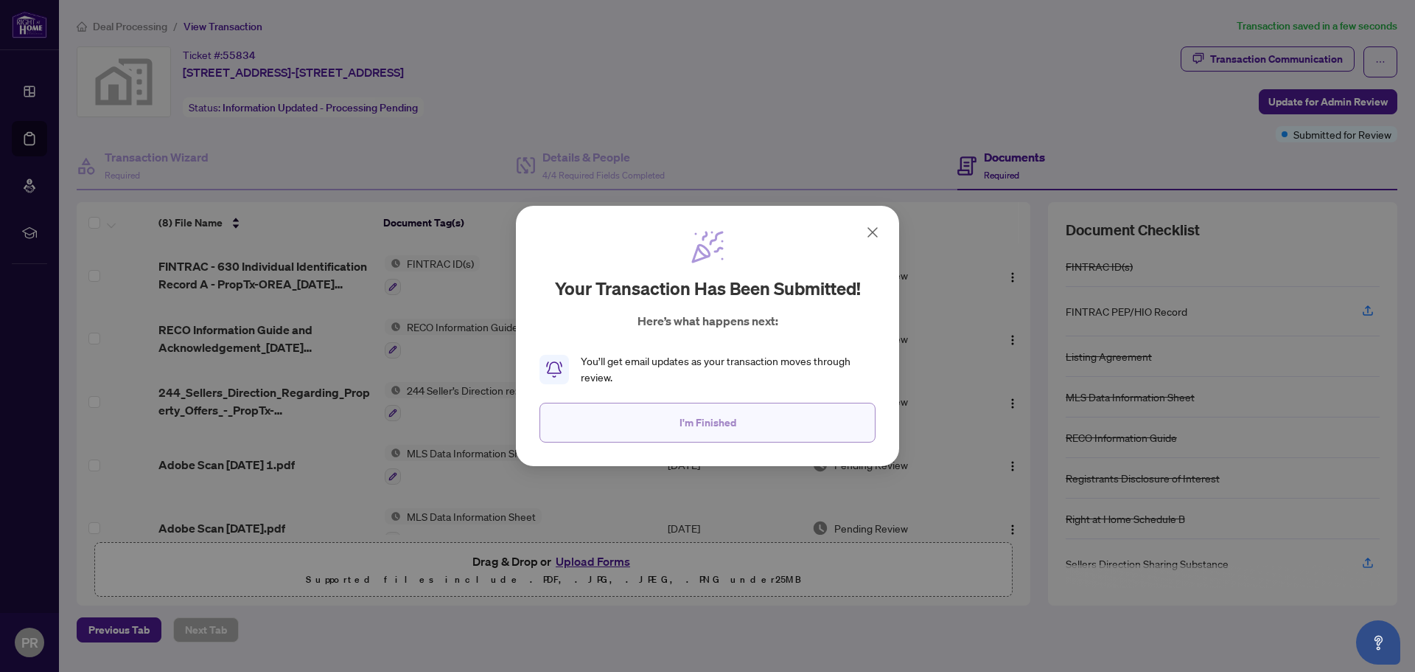
click at [693, 429] on span "I'm Finished" at bounding box center [708, 423] width 57 height 24
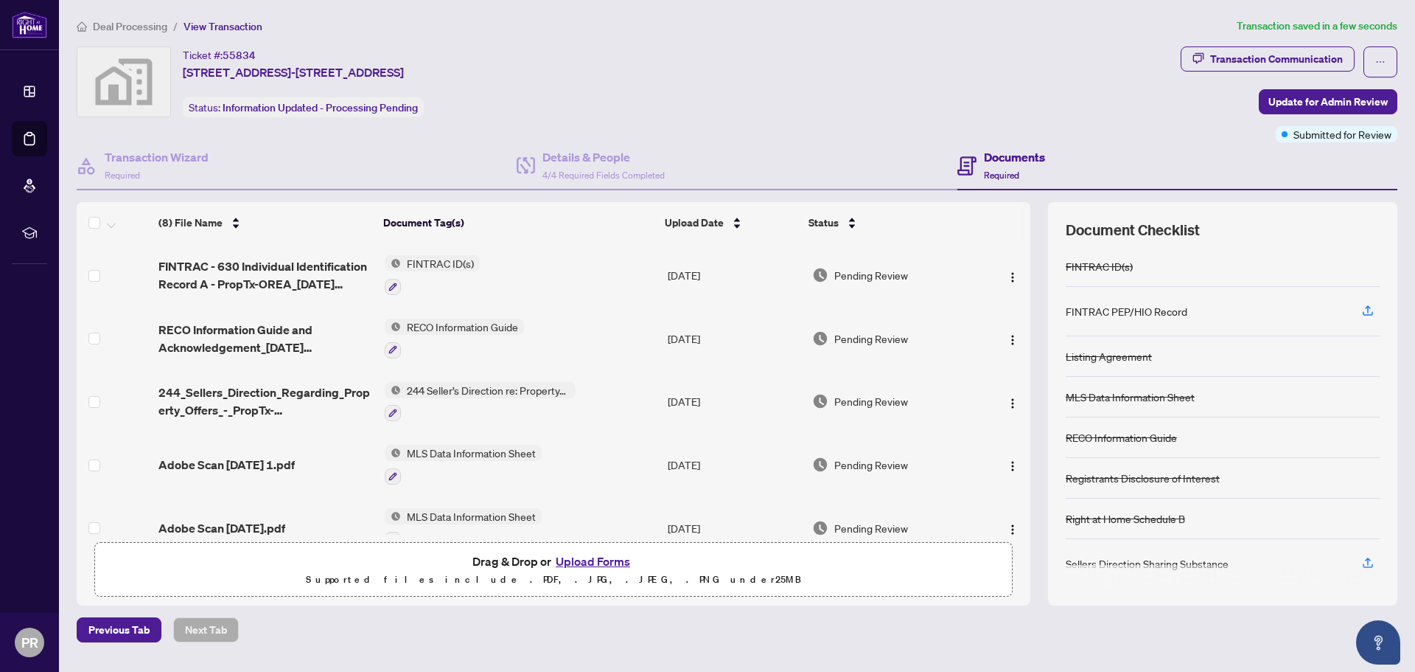
click at [927, 108] on div "Ticket #: 55834 [STREET_ADDRESS][GEOGRAPHIC_DATA][STREET_ADDRESS][GEOGRAPHIC_DA…" at bounding box center [626, 81] width 1098 height 71
